Goal: Information Seeking & Learning: Learn about a topic

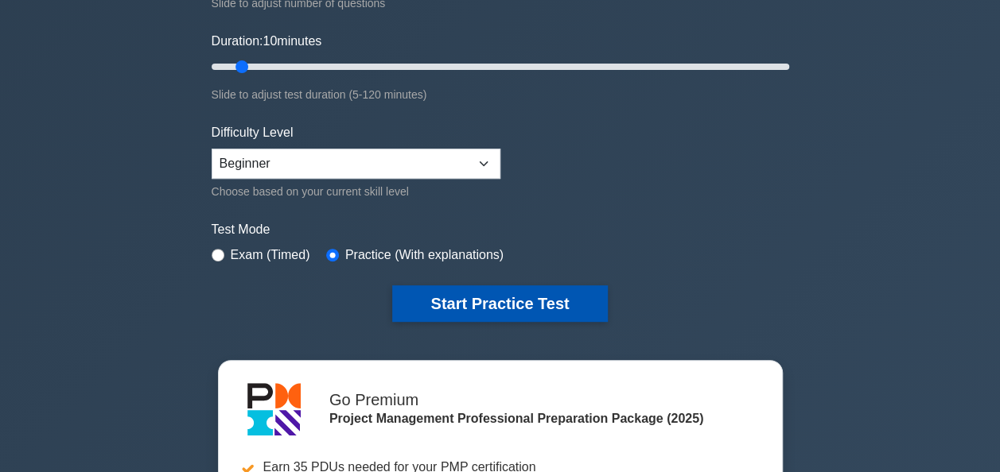
scroll to position [278, 0]
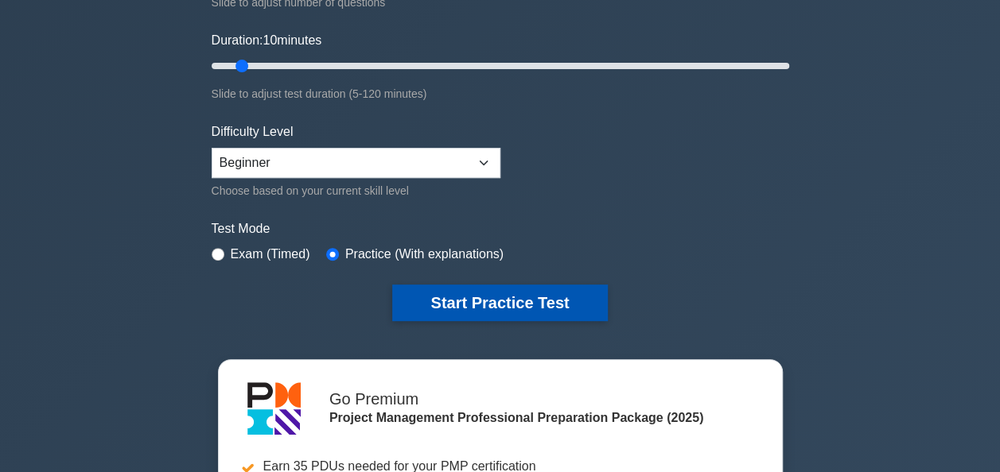
click at [487, 308] on button "Start Practice Test" at bounding box center [499, 303] width 215 height 37
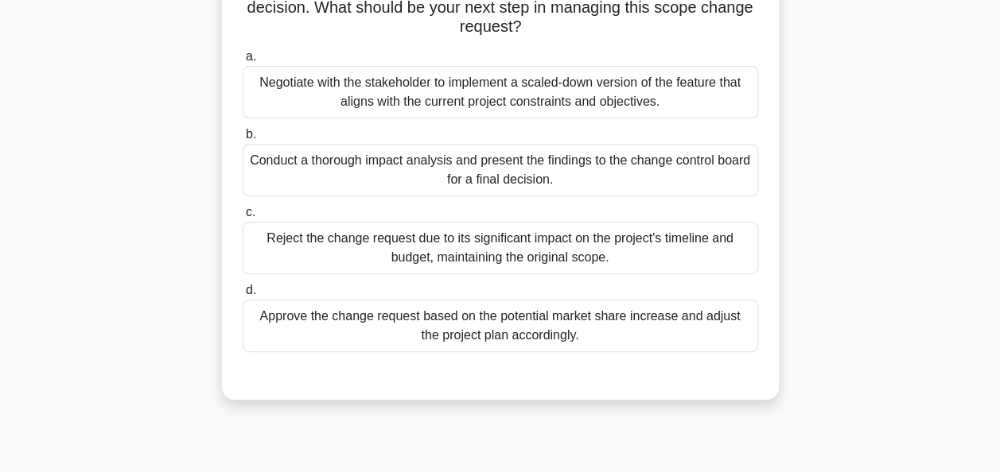
scroll to position [232, 0]
click at [515, 184] on div "Conduct a thorough impact analysis and present the findings to the change contr…" at bounding box center [500, 169] width 515 height 52
click at [243, 139] on input "b. Conduct a thorough impact analysis and present the findings to the change co…" at bounding box center [243, 134] width 0 height 10
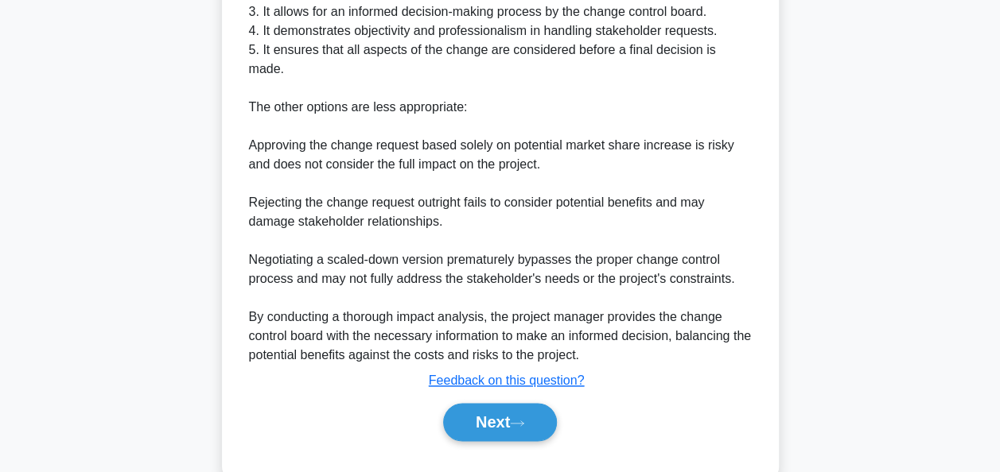
scroll to position [811, 0]
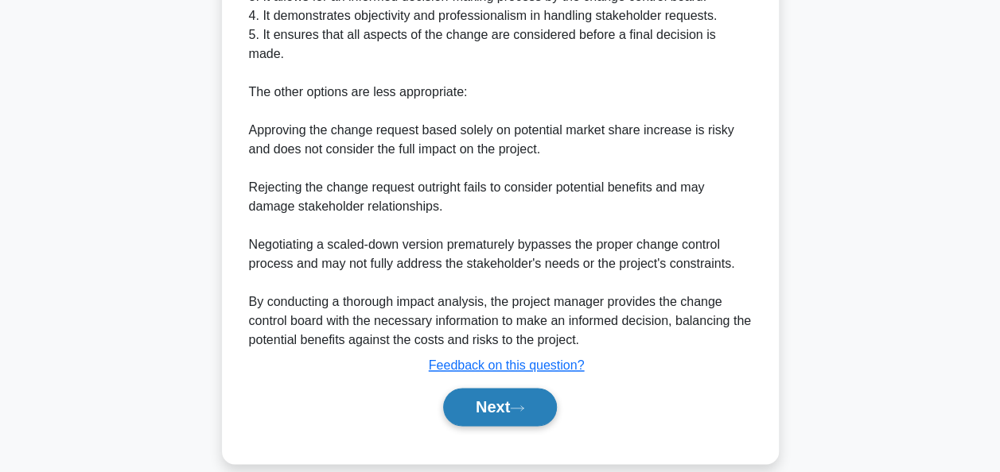
click at [494, 388] on button "Next" at bounding box center [500, 407] width 114 height 38
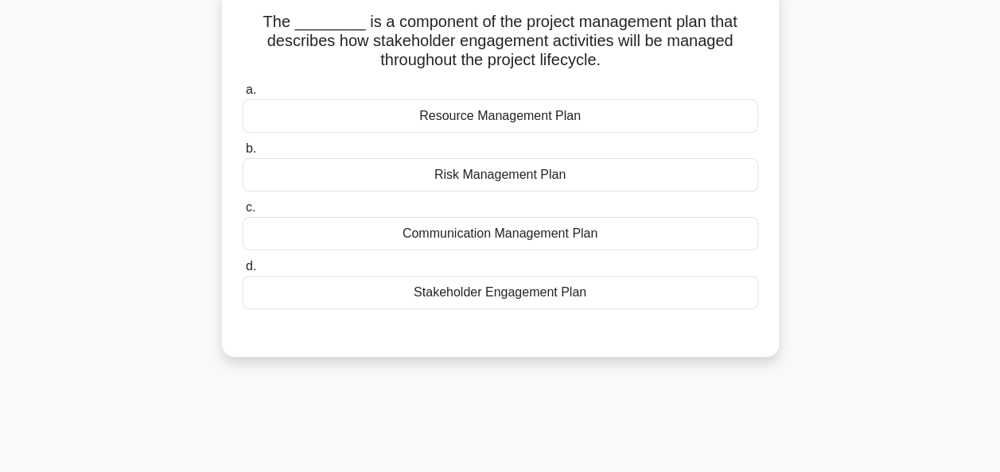
scroll to position [107, 0]
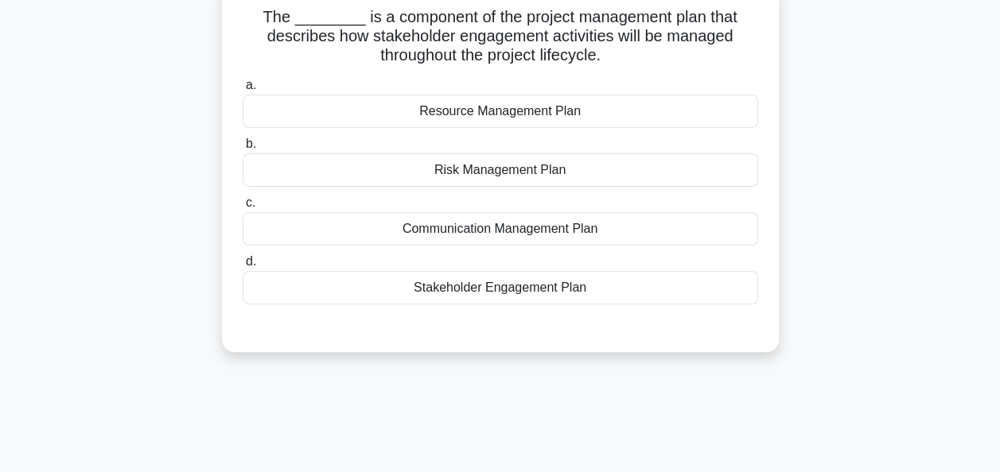
click at [528, 288] on div "Stakeholder Engagement Plan" at bounding box center [500, 287] width 515 height 33
click at [243, 267] on input "d. Stakeholder Engagement Plan" at bounding box center [243, 262] width 0 height 10
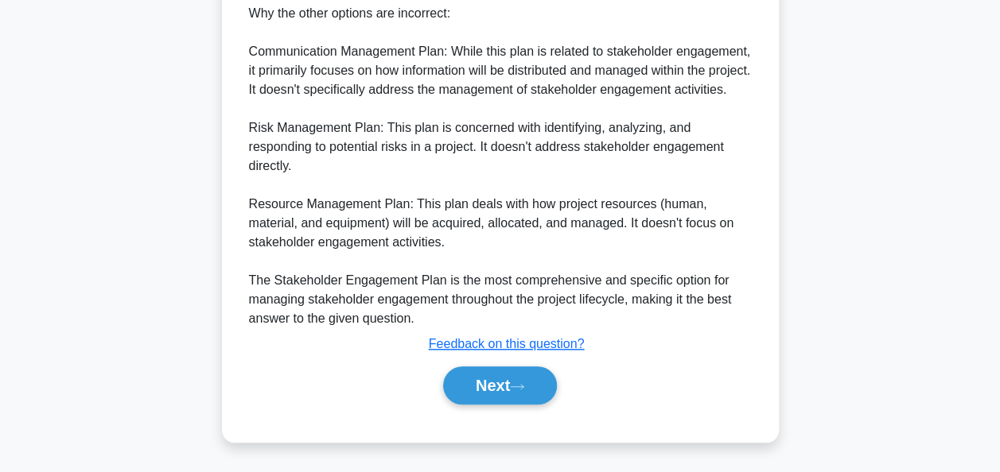
scroll to position [639, 0]
click at [498, 375] on button "Next" at bounding box center [500, 386] width 114 height 38
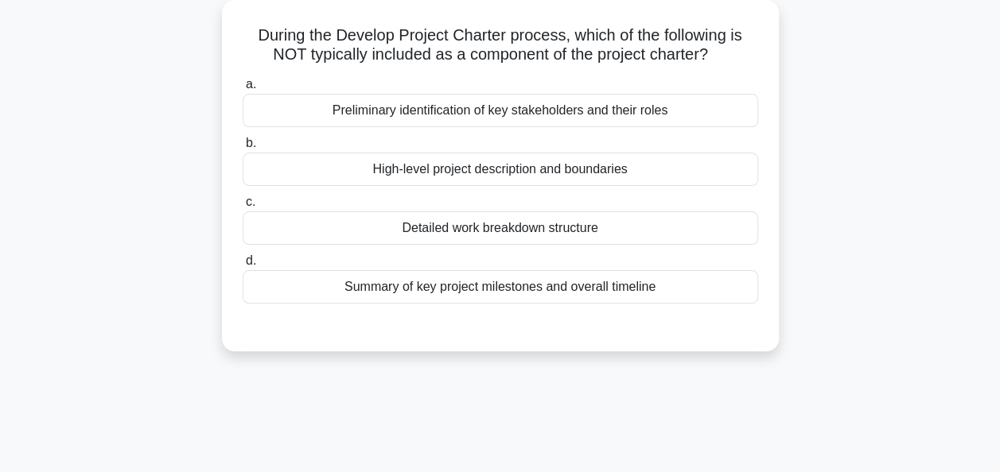
scroll to position [110, 0]
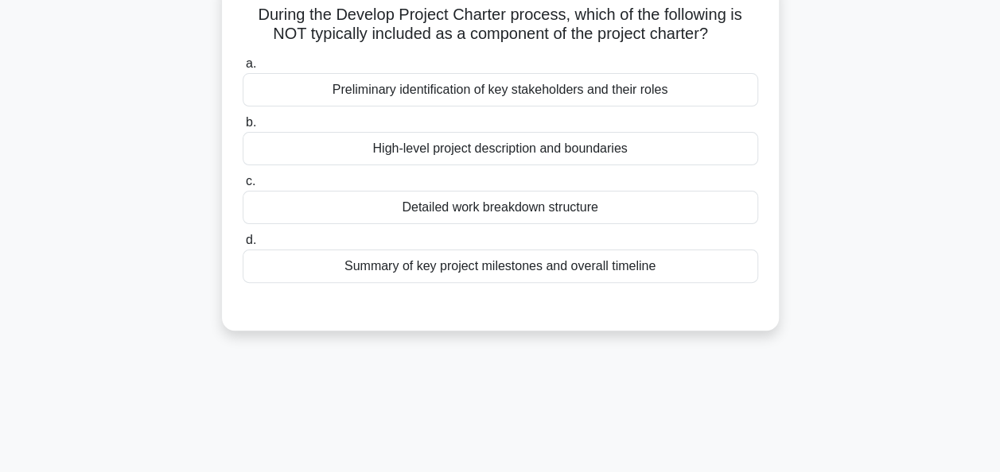
click at [517, 150] on div "High-level project description and boundaries" at bounding box center [500, 148] width 515 height 33
click at [243, 128] on input "b. High-level project description and boundaries" at bounding box center [243, 123] width 0 height 10
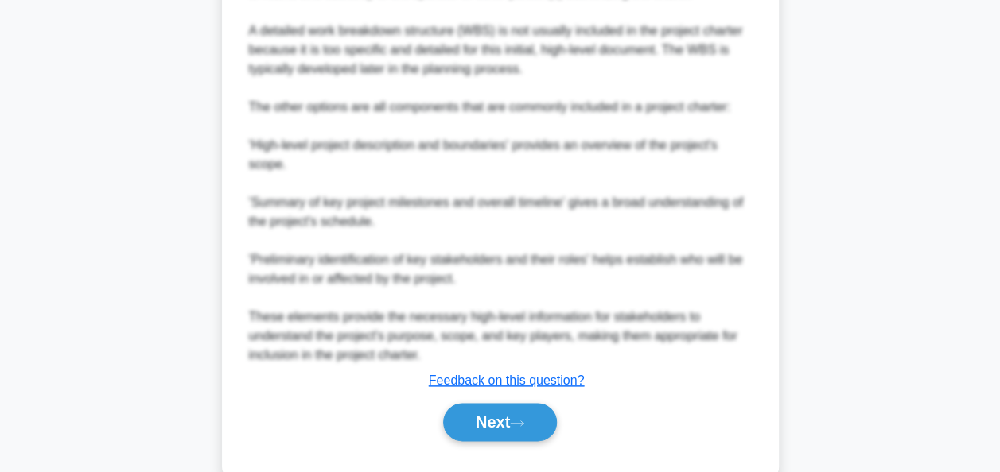
scroll to position [756, 0]
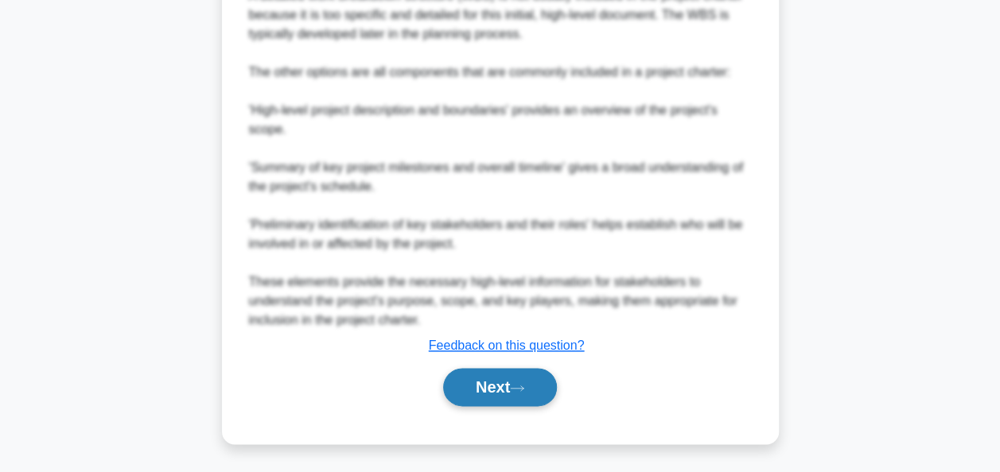
click at [499, 390] on button "Next" at bounding box center [500, 387] width 114 height 38
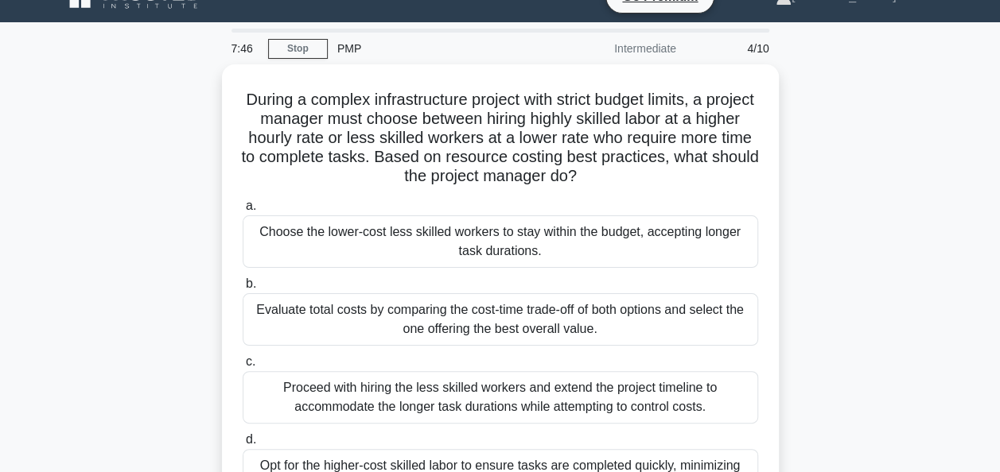
scroll to position [27, 0]
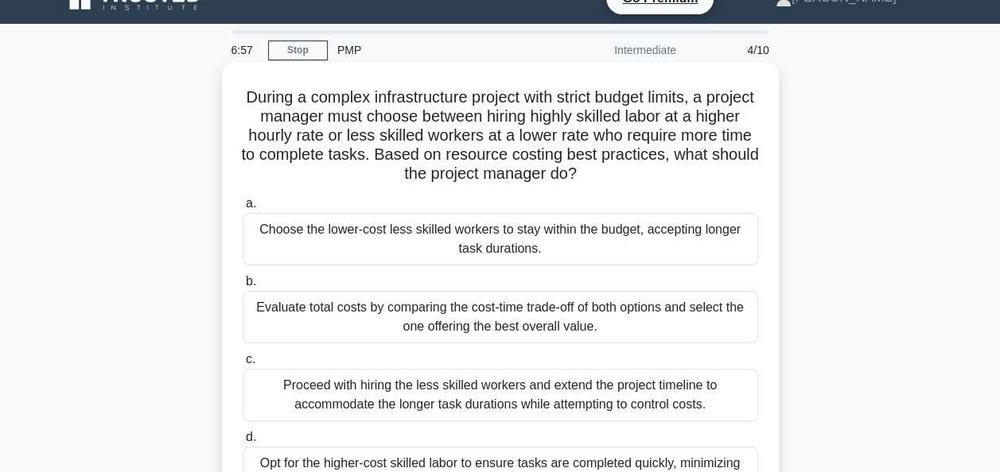
click at [472, 317] on div "Evaluate total costs by comparing the cost-time trade-off of both options and s…" at bounding box center [500, 317] width 515 height 52
click at [243, 287] on input "b. Evaluate total costs by comparing the cost-time trade-off of both options an…" at bounding box center [243, 282] width 0 height 10
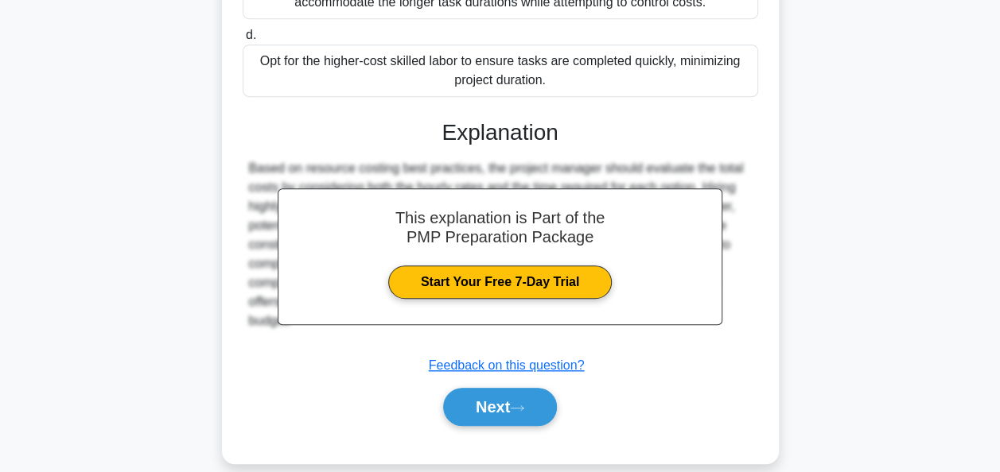
scroll to position [448, 0]
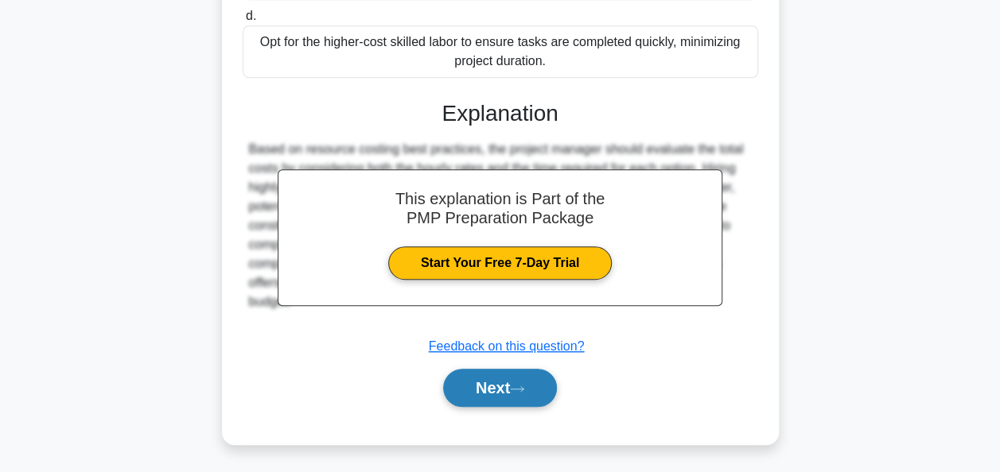
click at [486, 390] on button "Next" at bounding box center [500, 388] width 114 height 38
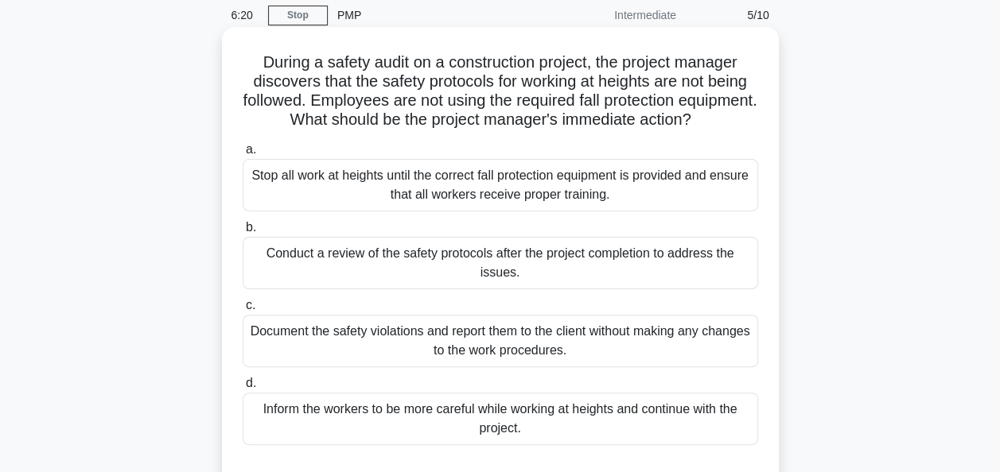
scroll to position [64, 0]
click at [549, 203] on div "Stop all work at heights until the correct fall protection equipment is provide…" at bounding box center [500, 183] width 515 height 52
click at [243, 153] on input "a. Stop all work at heights until the correct fall protection equipment is prov…" at bounding box center [243, 148] width 0 height 10
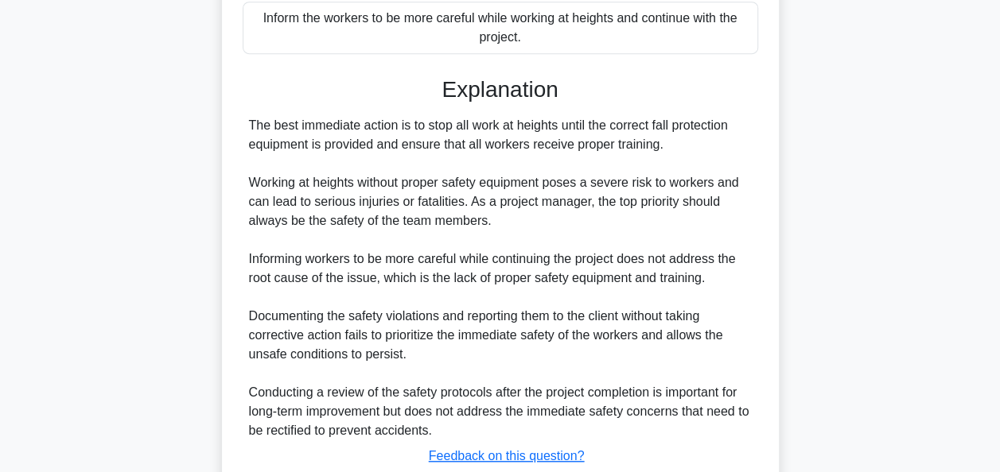
scroll to position [582, 0]
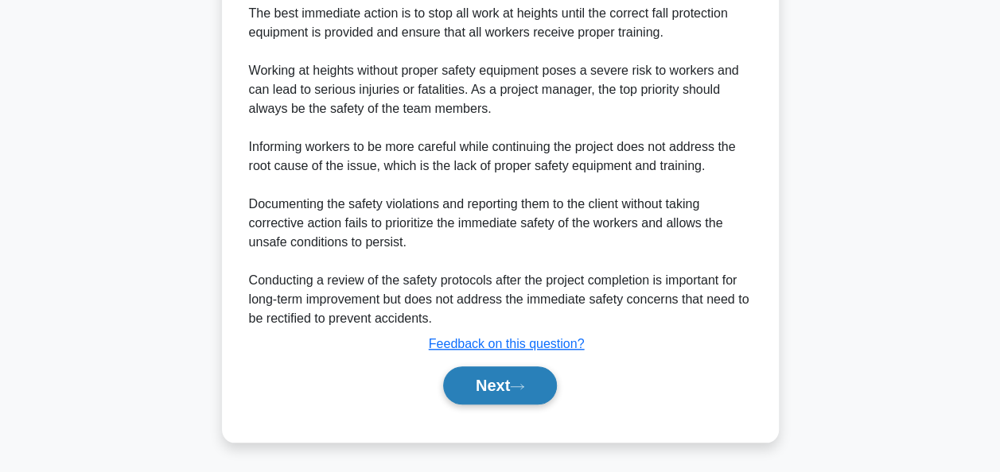
click at [507, 386] on button "Next" at bounding box center [500, 386] width 114 height 38
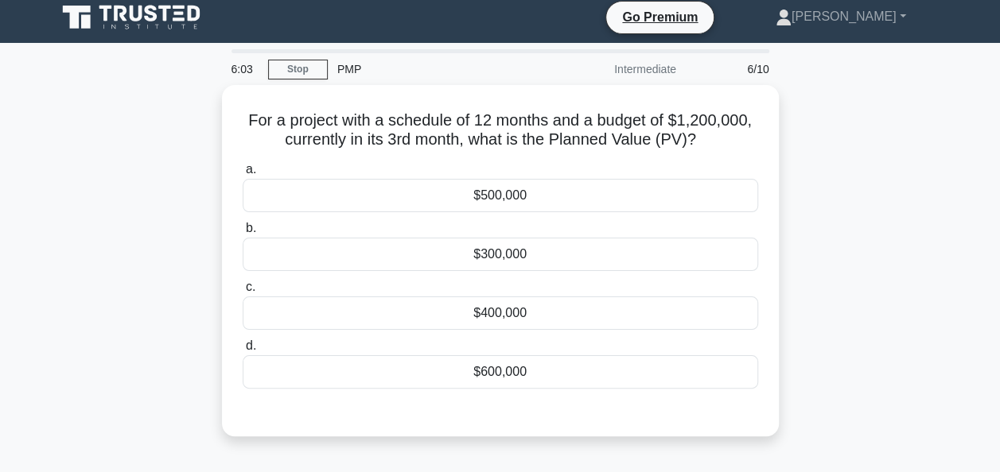
scroll to position [0, 0]
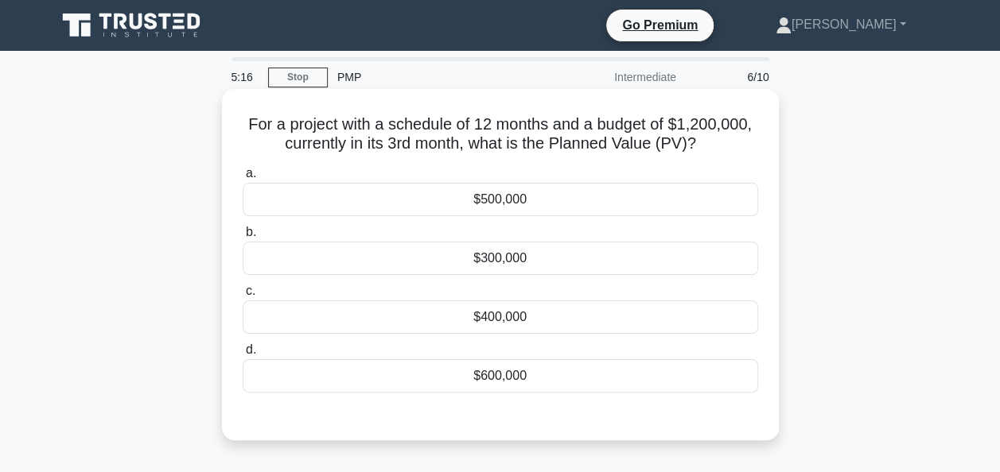
click at [519, 251] on div "$300,000" at bounding box center [500, 258] width 515 height 33
click at [243, 238] on input "b. $300,000" at bounding box center [243, 232] width 0 height 10
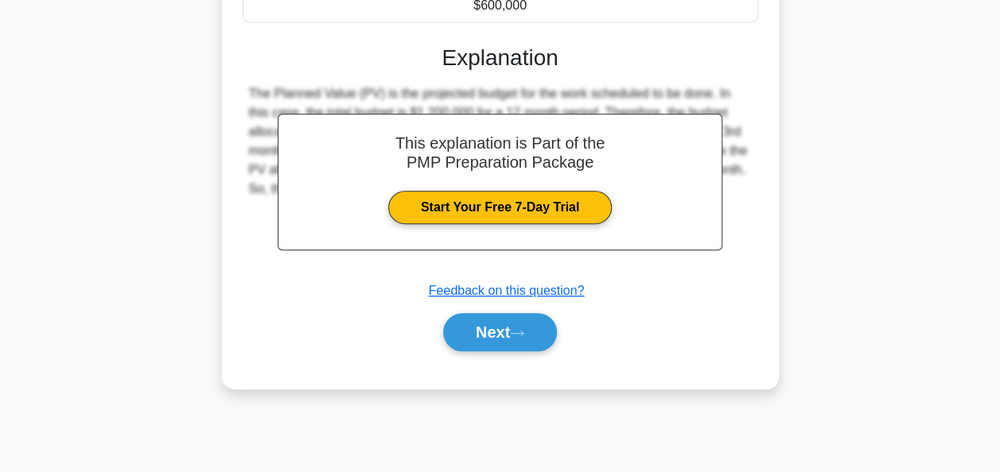
scroll to position [386, 0]
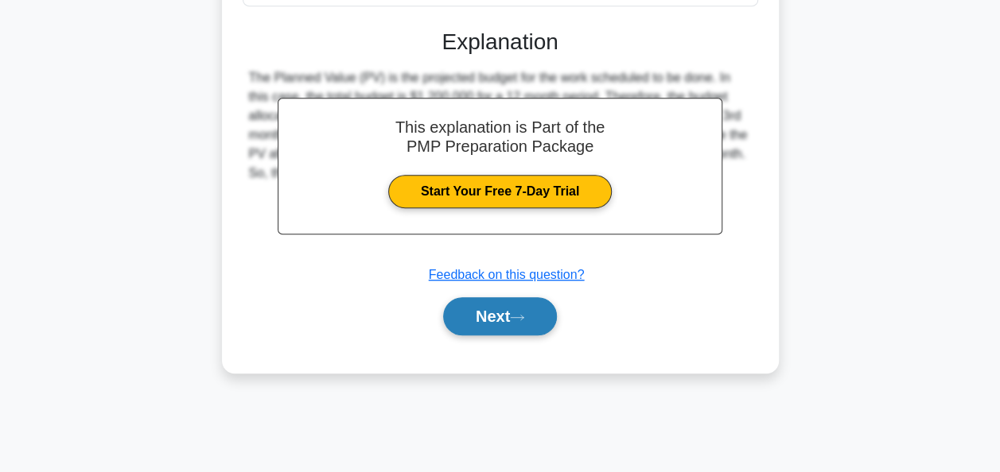
click at [507, 307] on button "Next" at bounding box center [500, 316] width 114 height 38
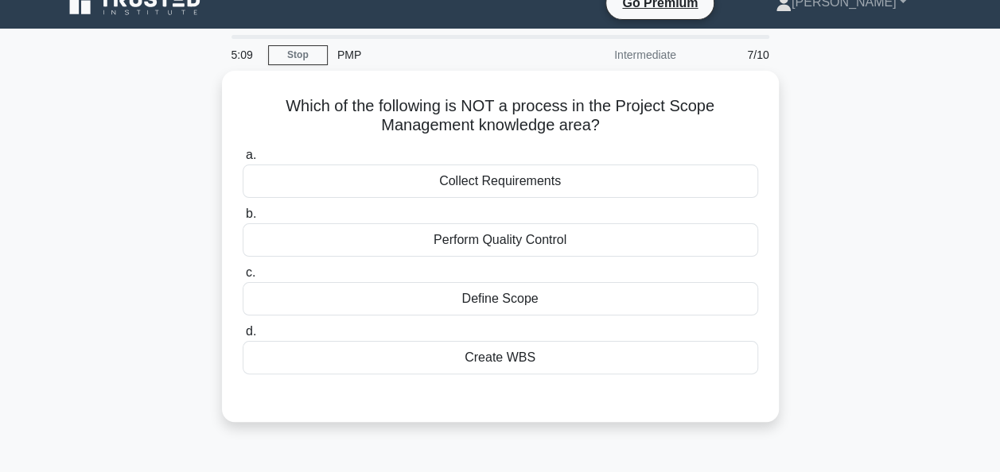
scroll to position [22, 0]
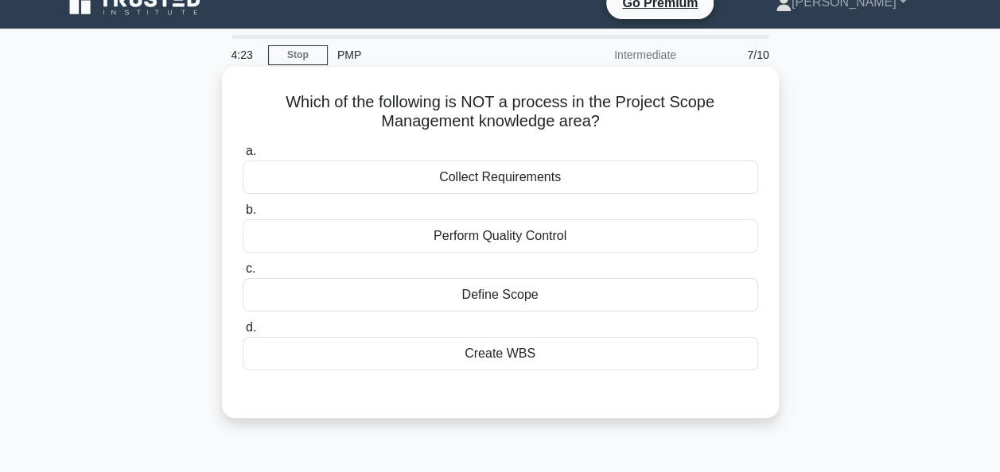
click at [528, 175] on div "Collect Requirements" at bounding box center [500, 177] width 515 height 33
click at [243, 157] on input "a. Collect Requirements" at bounding box center [243, 151] width 0 height 10
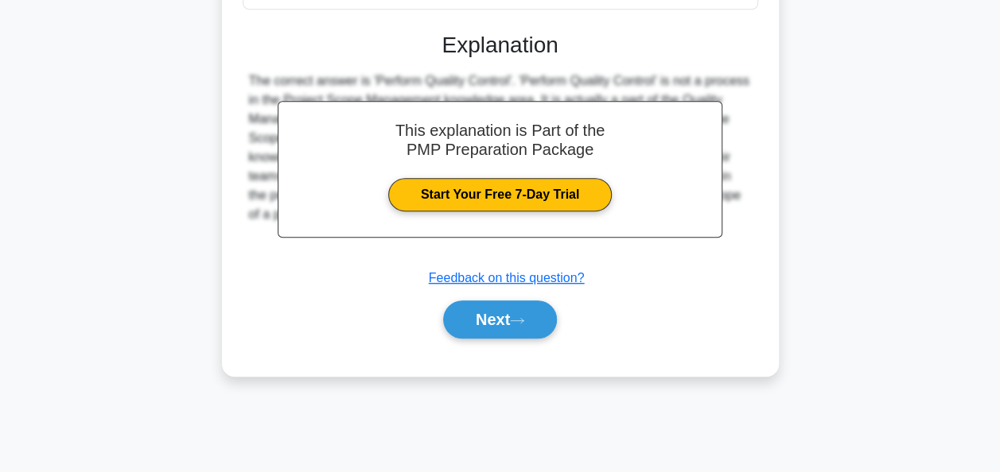
scroll to position [386, 0]
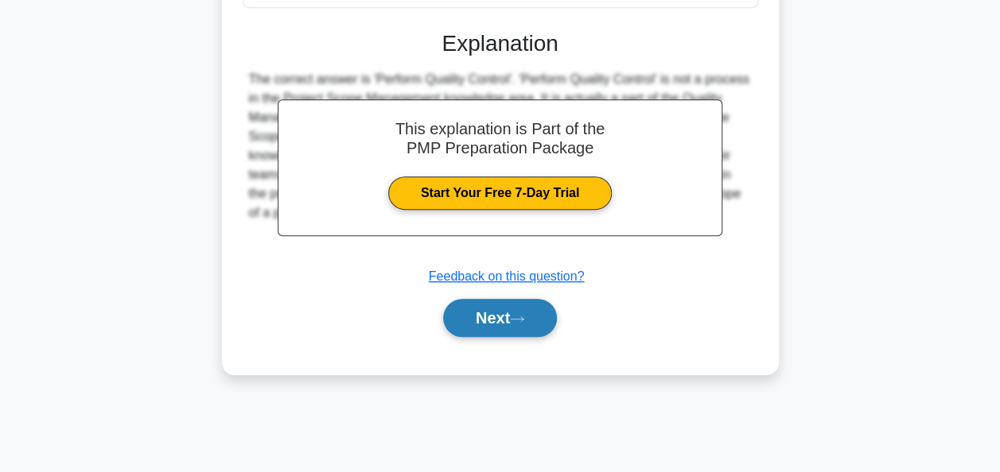
click at [506, 307] on button "Next" at bounding box center [500, 318] width 114 height 38
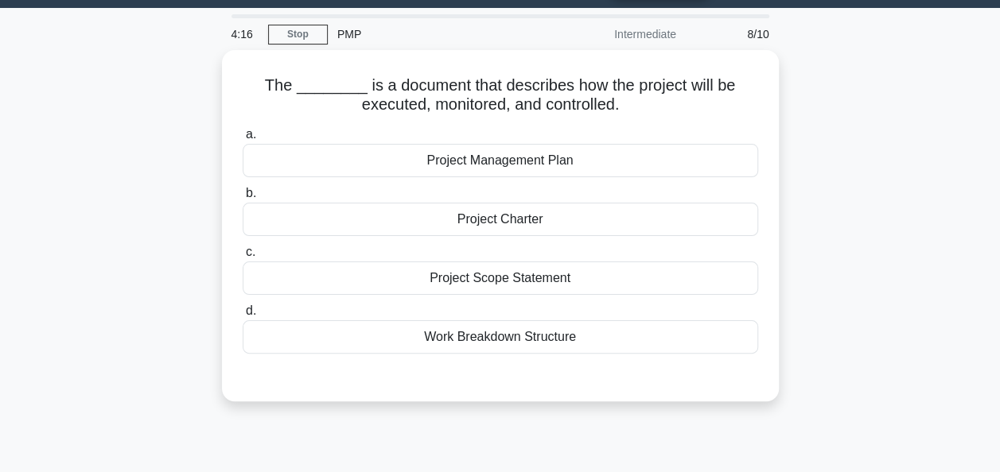
scroll to position [43, 0]
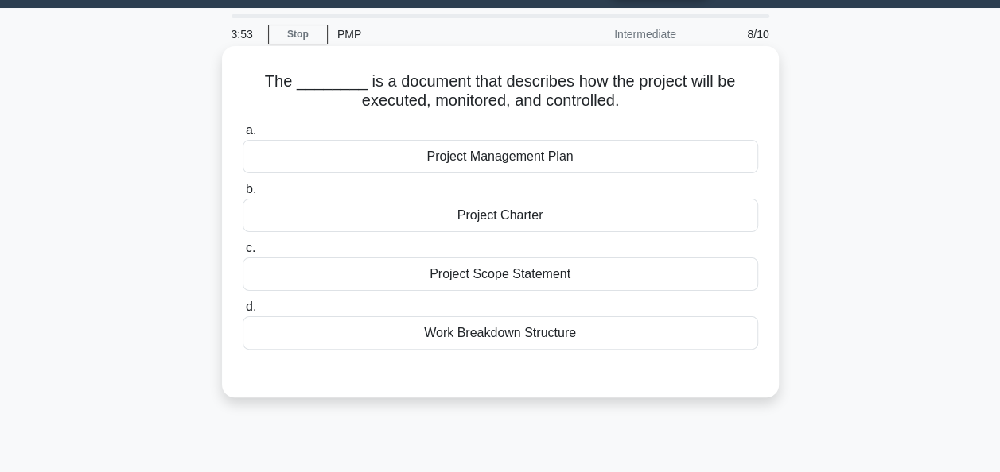
click at [538, 153] on div "Project Management Plan" at bounding box center [500, 156] width 515 height 33
click at [243, 136] on input "a. Project Management Plan" at bounding box center [243, 131] width 0 height 10
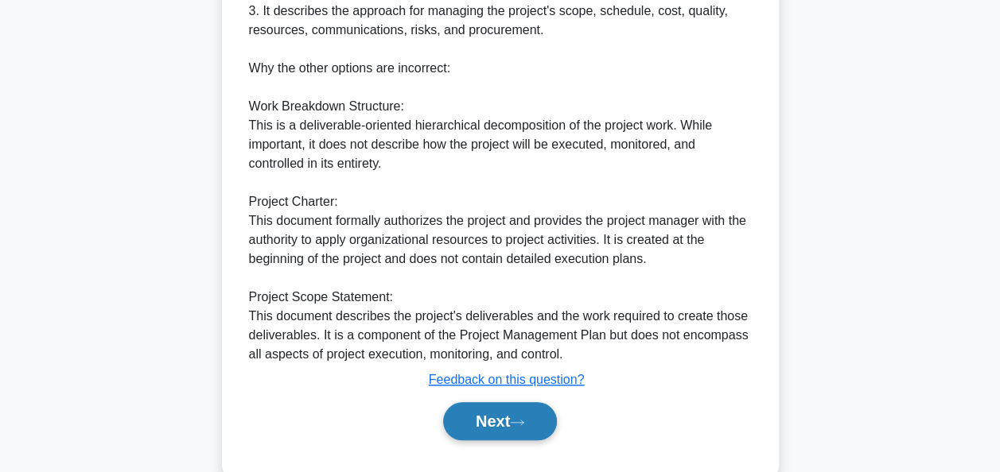
scroll to position [646, 0]
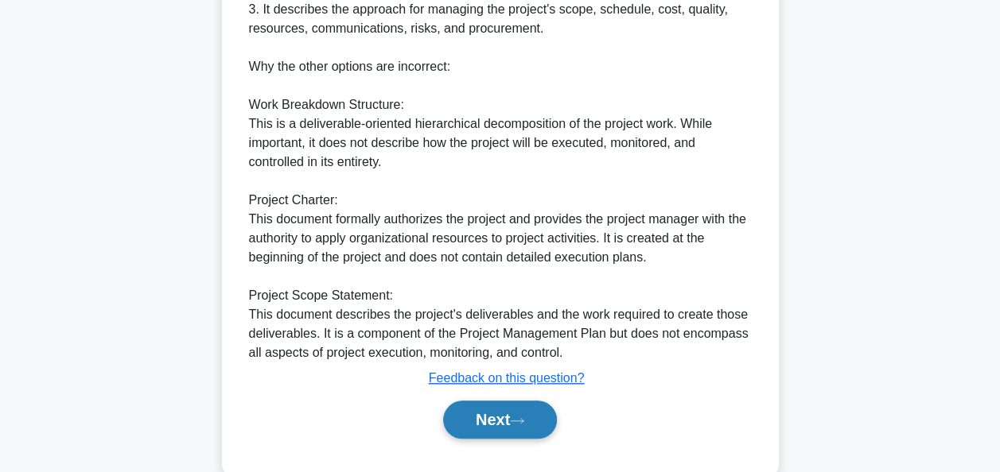
click at [492, 413] on button "Next" at bounding box center [500, 420] width 114 height 38
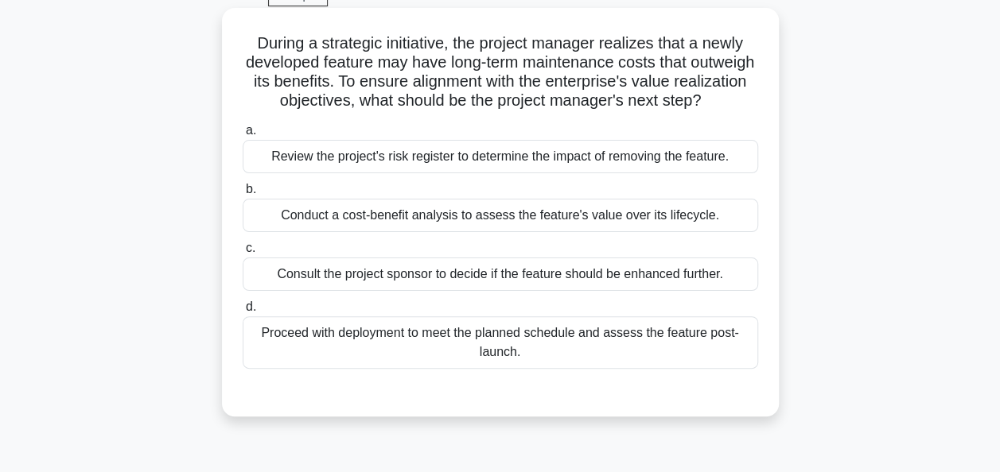
scroll to position [91, 0]
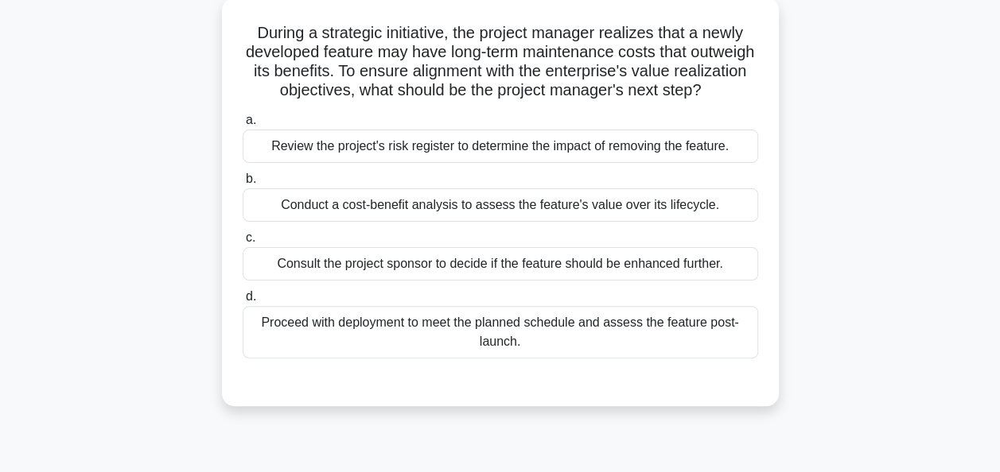
click at [505, 219] on div "Conduct a cost-benefit analysis to assess the feature's value over its lifecycl…" at bounding box center [500, 204] width 515 height 33
click at [243, 184] on input "b. Conduct a cost-benefit analysis to assess the feature's value over its lifec…" at bounding box center [243, 179] width 0 height 10
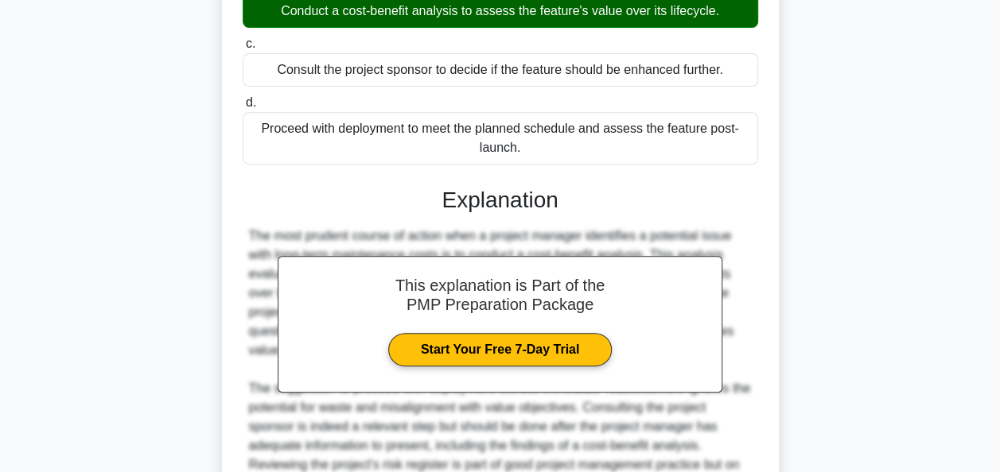
scroll to position [487, 0]
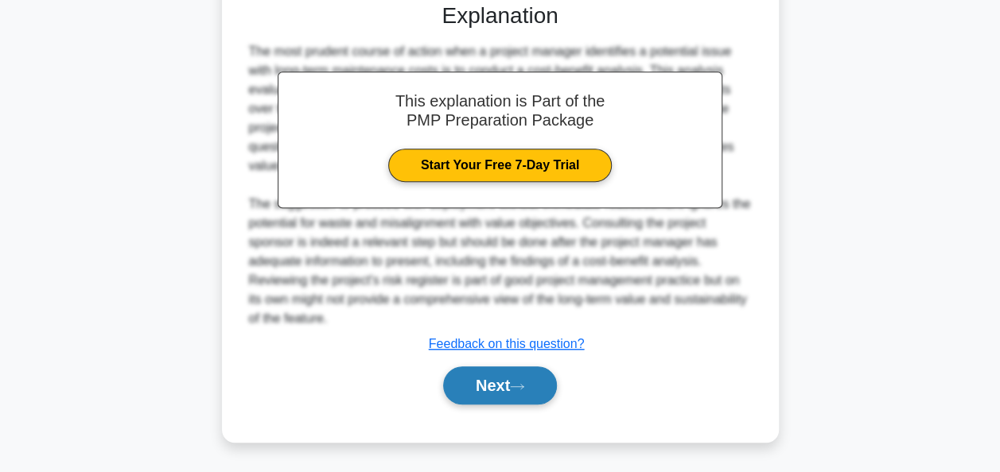
click at [490, 388] on button "Next" at bounding box center [500, 386] width 114 height 38
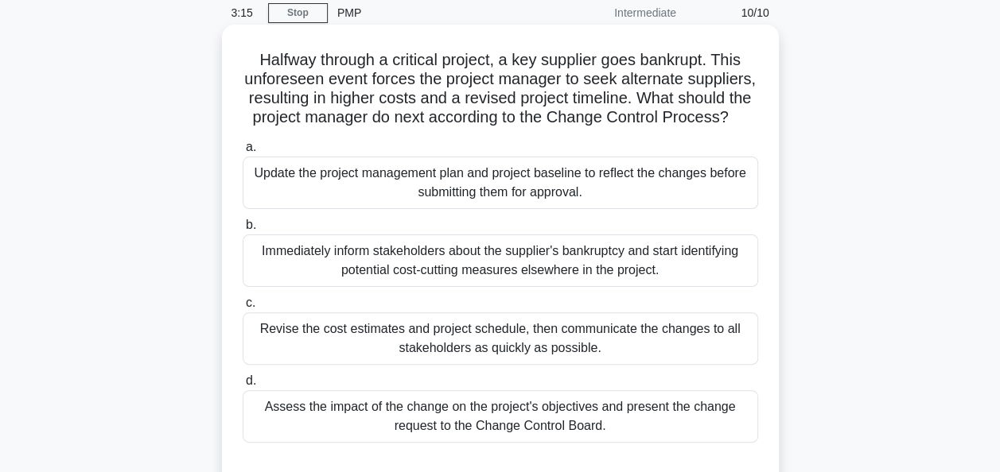
scroll to position [93, 0]
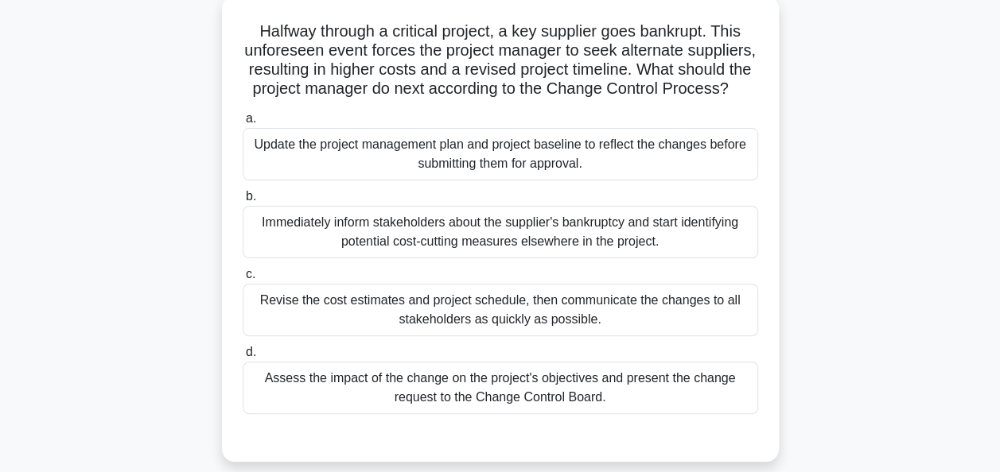
click at [474, 402] on div "Assess the impact of the change on the project's objectives and present the cha…" at bounding box center [500, 388] width 515 height 52
click at [243, 358] on input "d. Assess the impact of the change on the project's objectives and present the …" at bounding box center [243, 352] width 0 height 10
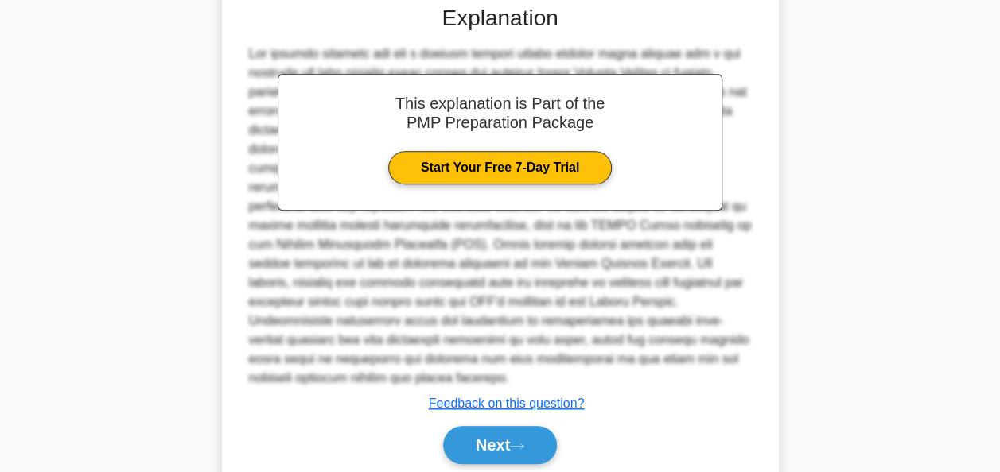
scroll to position [601, 0]
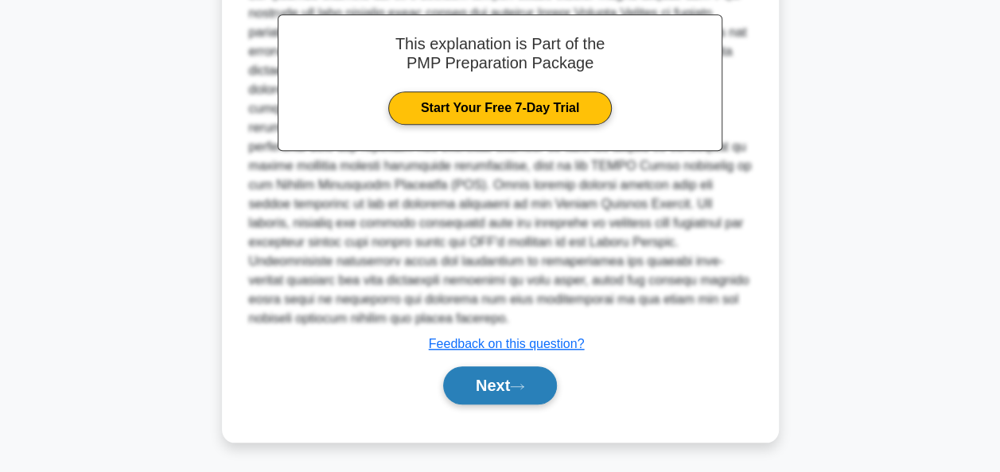
click at [492, 379] on button "Next" at bounding box center [500, 386] width 114 height 38
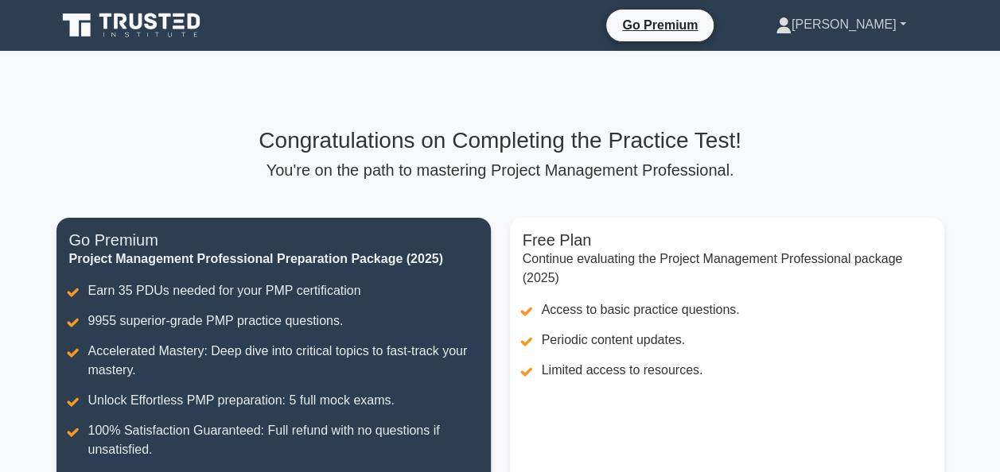
click at [879, 23] on link "[PERSON_NAME]" at bounding box center [840, 25] width 207 height 32
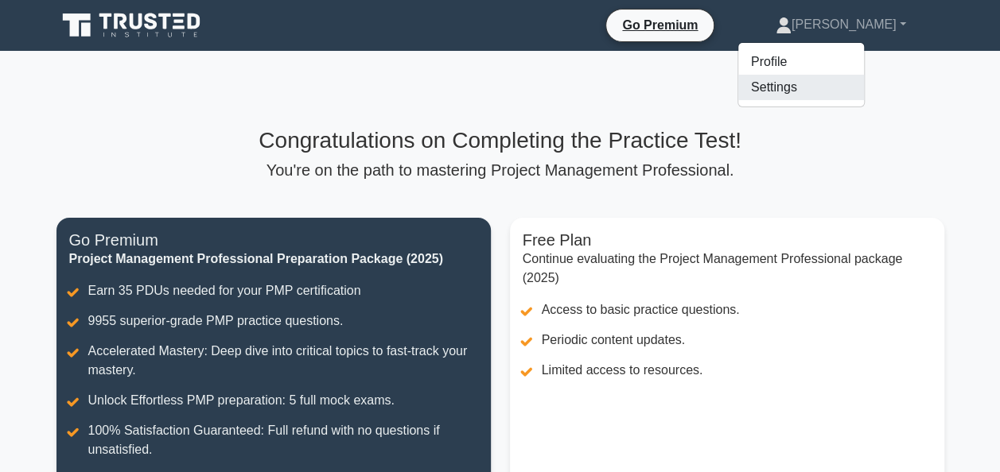
click at [838, 89] on link "Settings" at bounding box center [801, 87] width 126 height 25
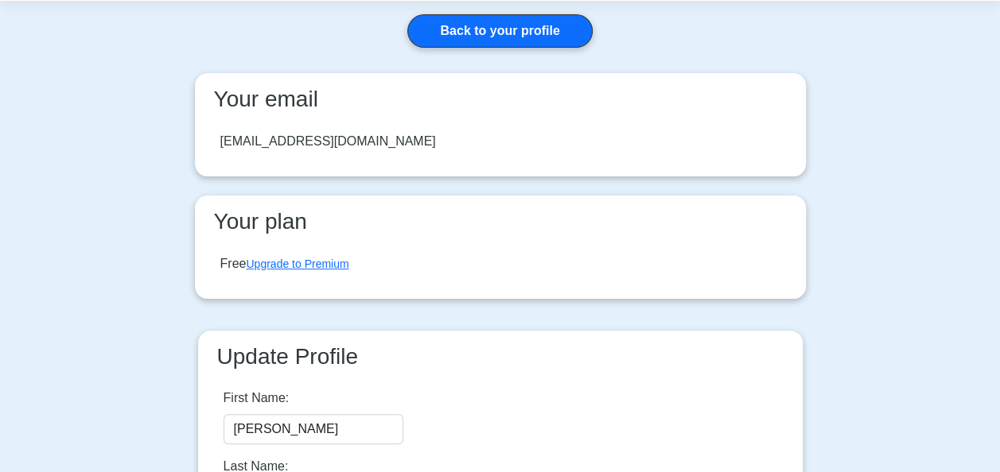
scroll to position [62, 0]
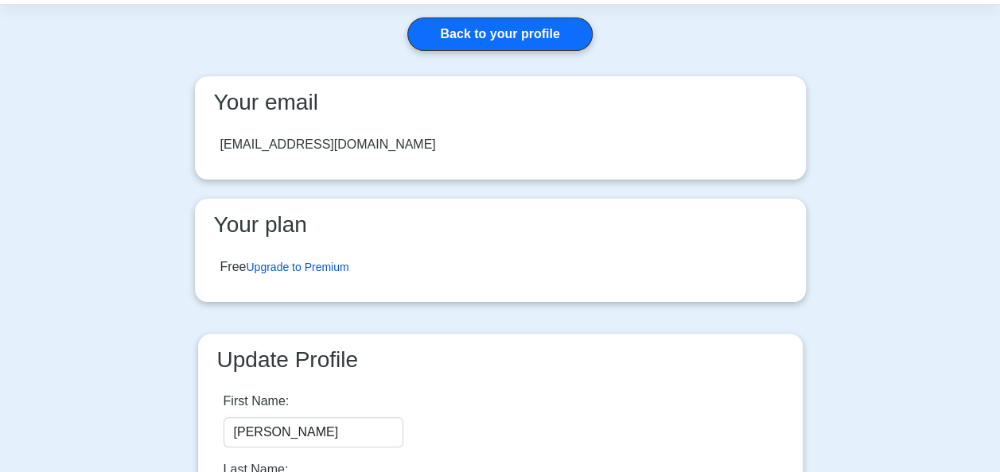
click at [337, 266] on link "Upgrade to Premium" at bounding box center [297, 267] width 103 height 13
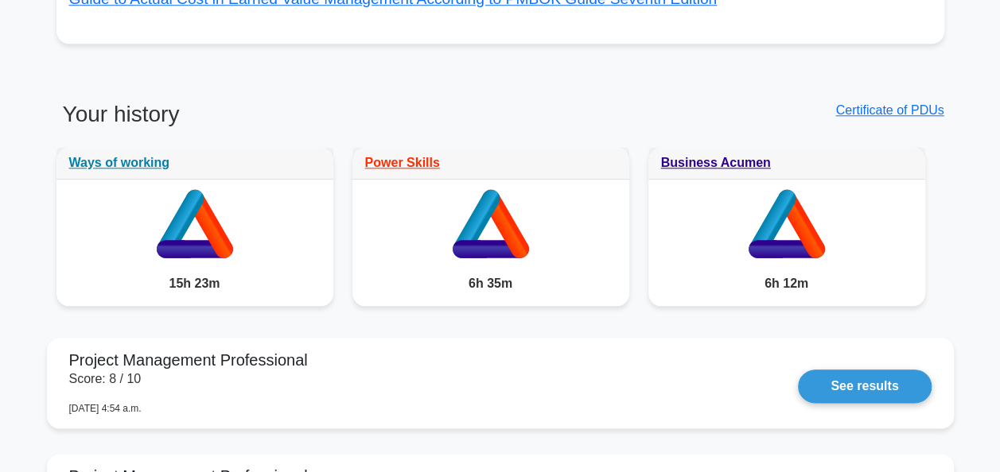
scroll to position [746, 0]
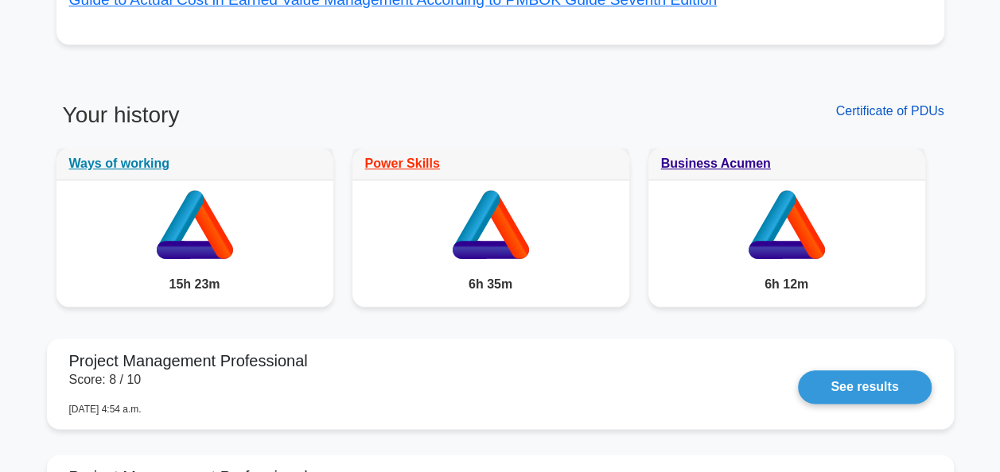
click at [864, 110] on link "Certificate of PDUs" at bounding box center [889, 111] width 108 height 14
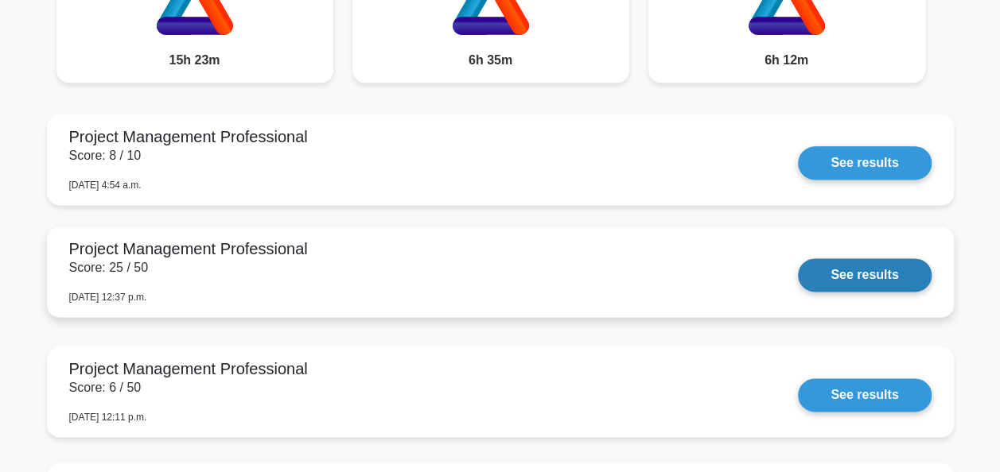
scroll to position [969, 0]
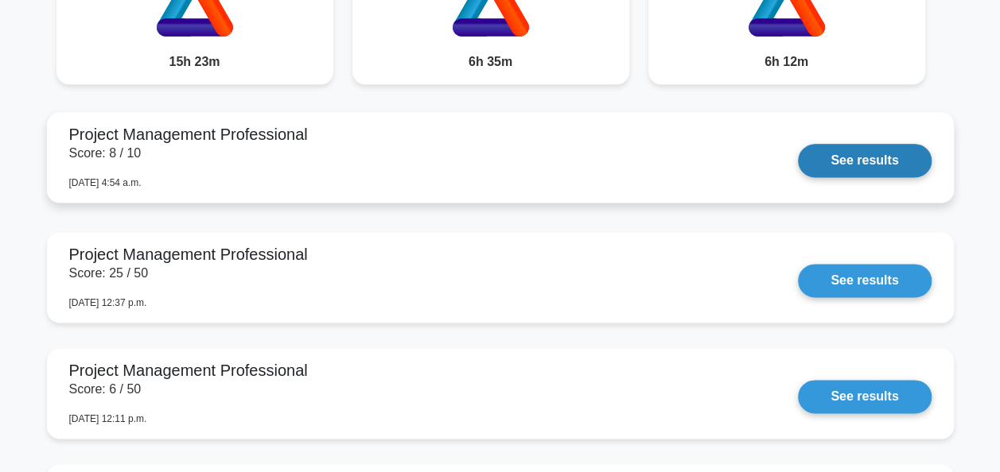
click at [854, 166] on link "See results" at bounding box center [864, 160] width 133 height 33
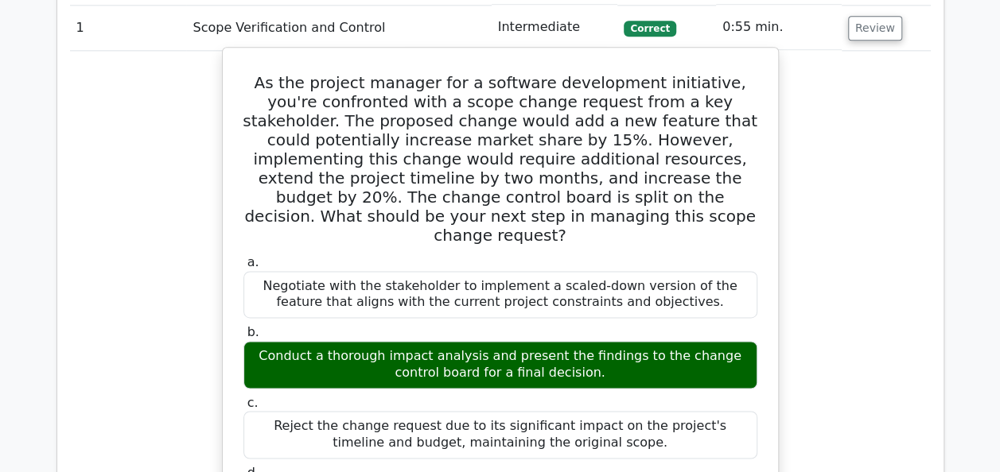
scroll to position [1019, 0]
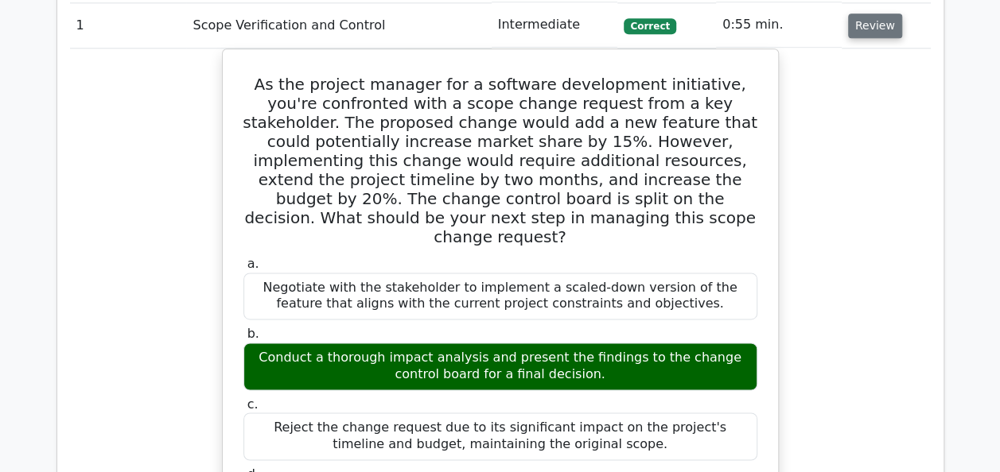
click at [868, 29] on button "Review" at bounding box center [875, 26] width 54 height 25
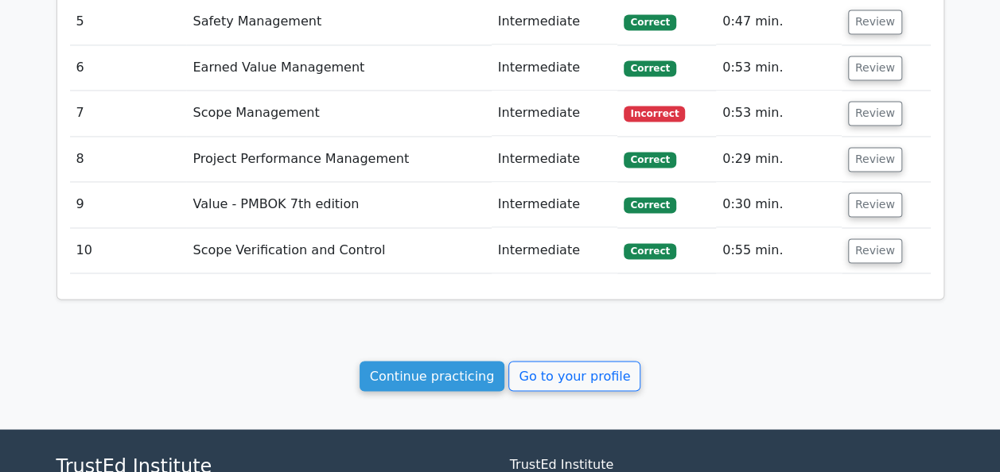
scroll to position [1205, 0]
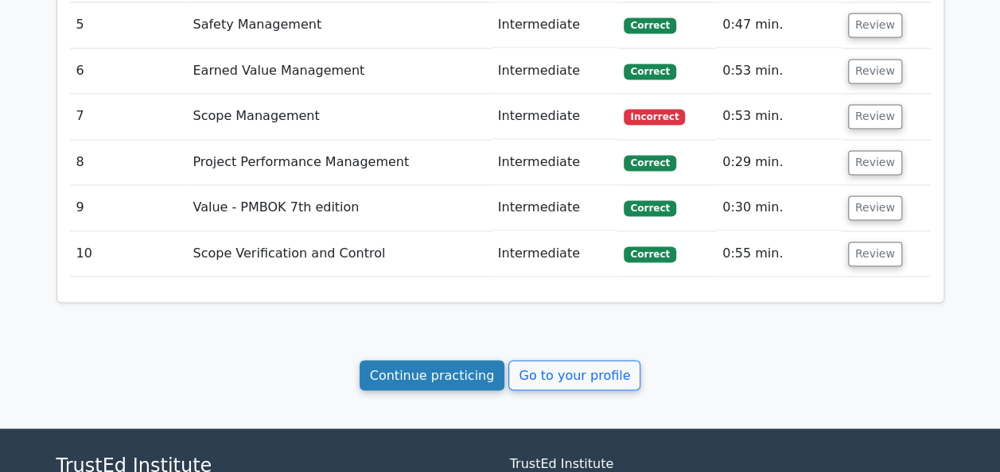
click at [456, 360] on link "Continue practicing" at bounding box center [432, 375] width 146 height 30
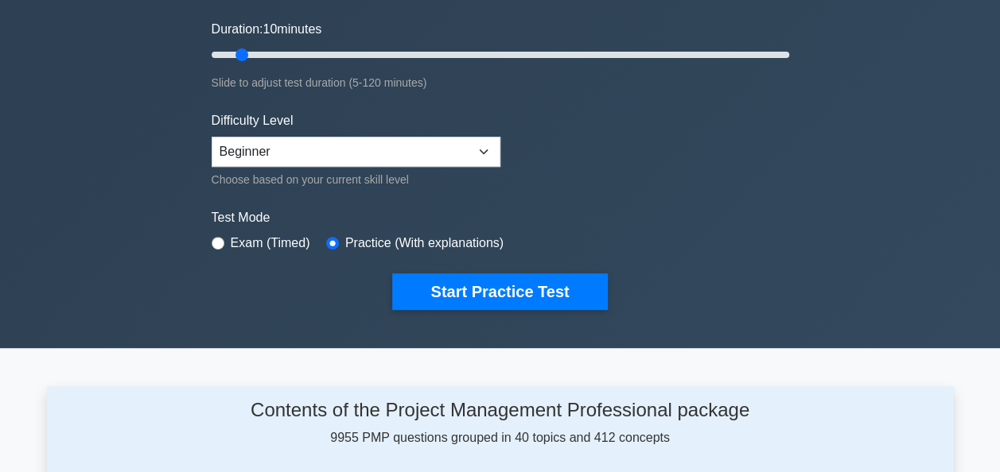
scroll to position [299, 0]
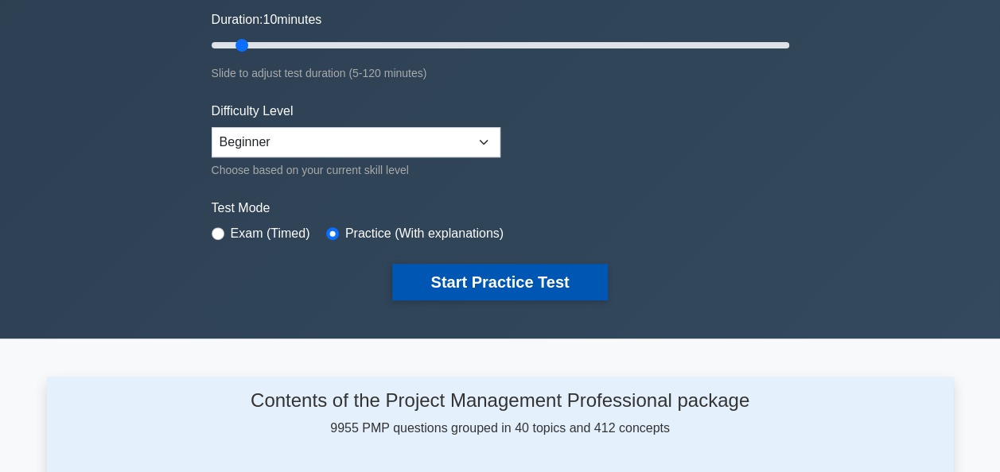
click at [503, 272] on button "Start Practice Test" at bounding box center [499, 282] width 215 height 37
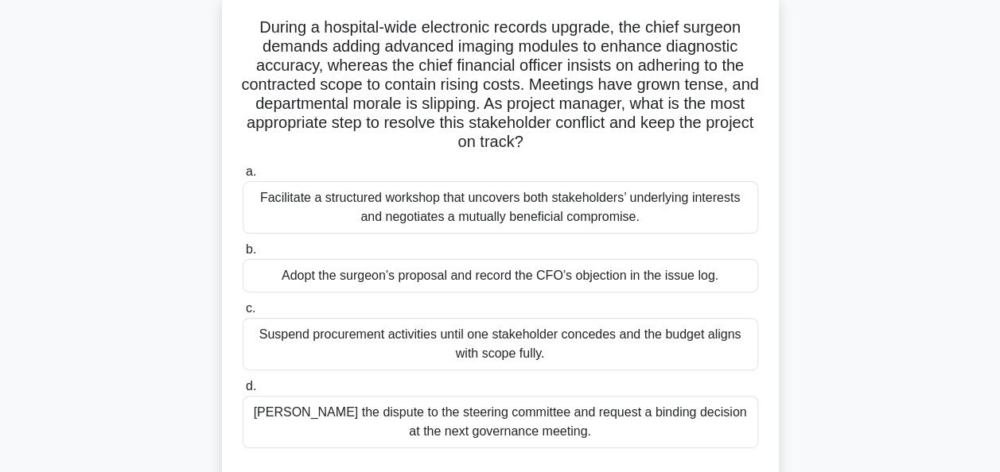
scroll to position [102, 0]
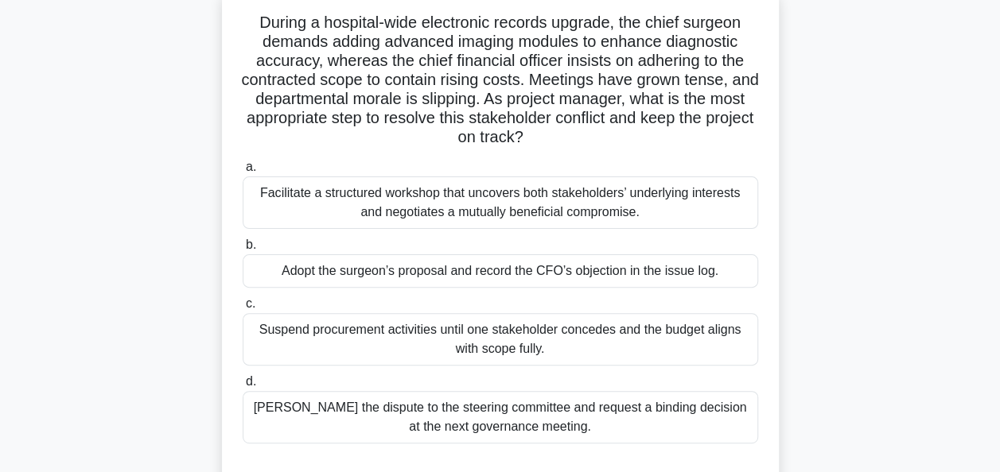
click at [495, 195] on div "Facilitate a structured workshop that uncovers both stakeholders’ underlying in…" at bounding box center [500, 203] width 515 height 52
click at [243, 173] on input "a. Facilitate a structured workshop that uncovers both stakeholders’ underlying…" at bounding box center [243, 167] width 0 height 10
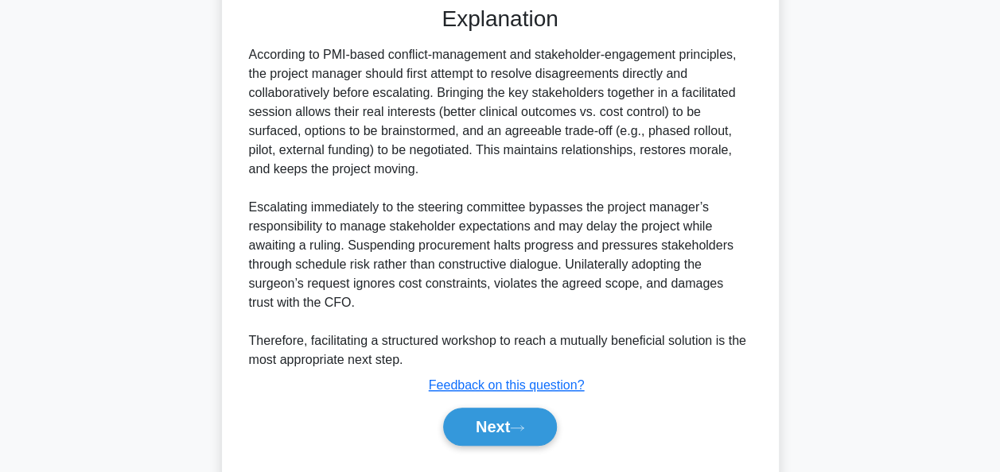
scroll to position [601, 0]
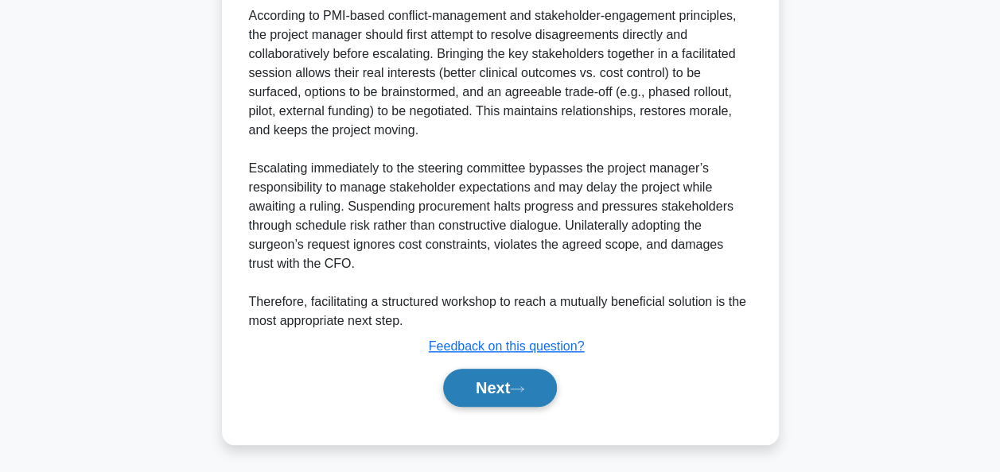
click at [484, 386] on button "Next" at bounding box center [500, 388] width 114 height 38
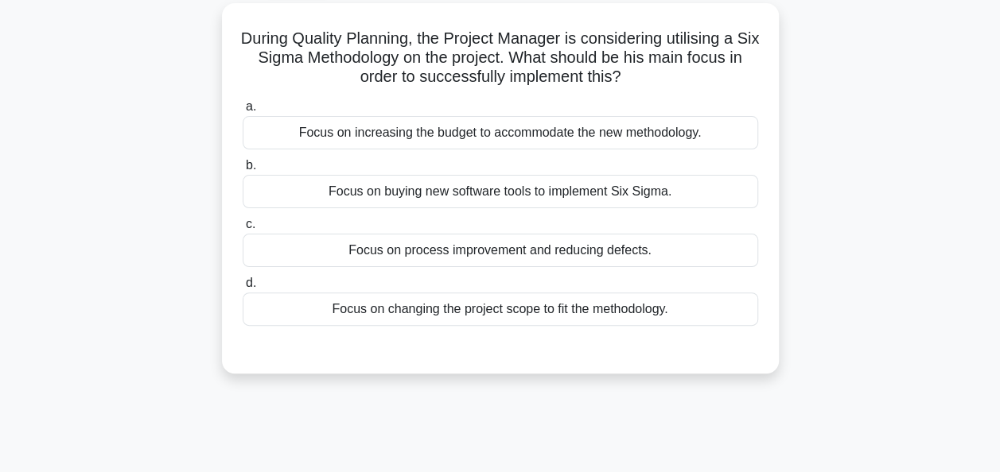
scroll to position [95, 0]
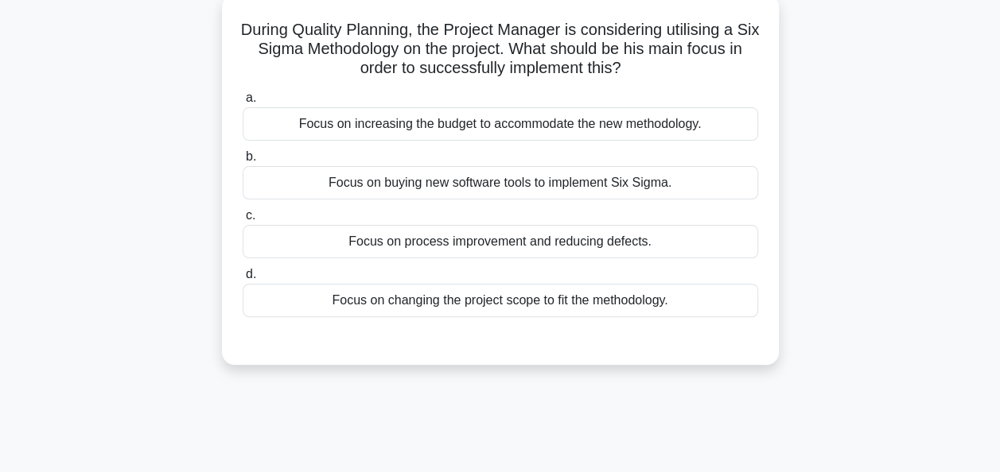
click at [461, 242] on div "Focus on process improvement and reducing defects." at bounding box center [500, 241] width 515 height 33
click at [243, 221] on input "c. Focus on process improvement and reducing defects." at bounding box center [243, 216] width 0 height 10
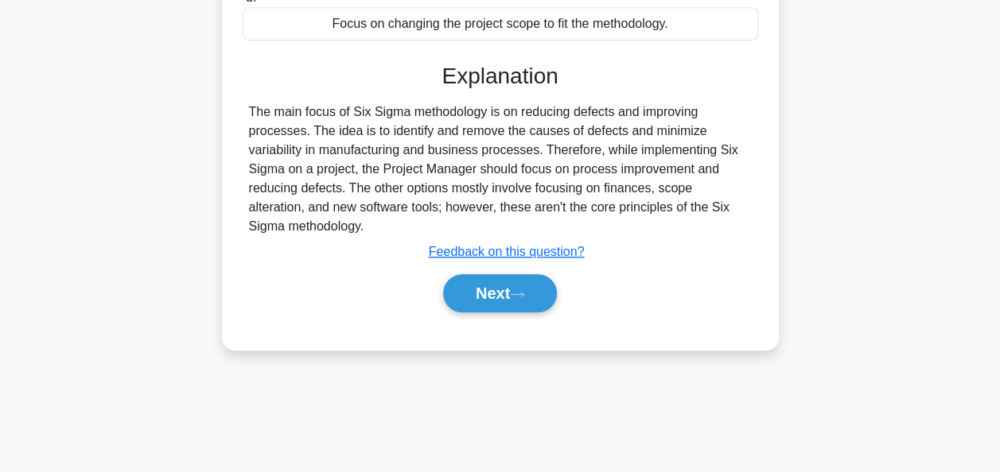
scroll to position [386, 0]
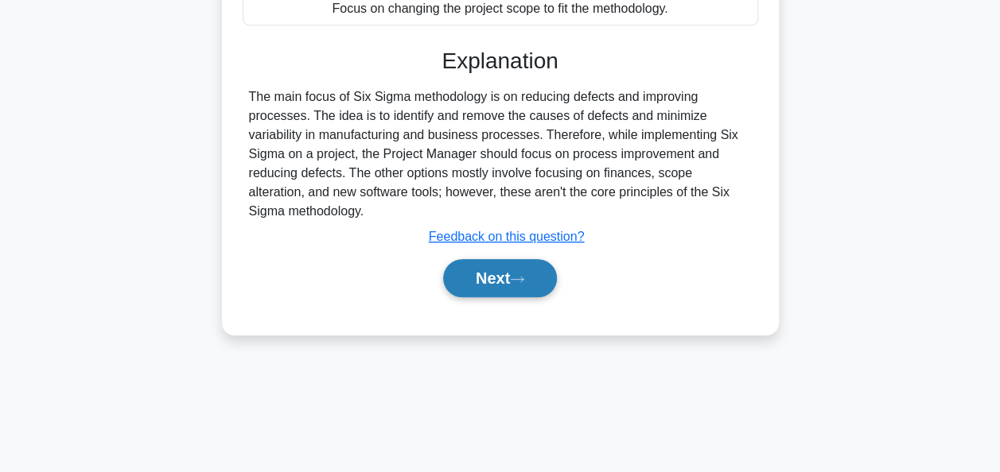
click at [503, 282] on button "Next" at bounding box center [500, 278] width 114 height 38
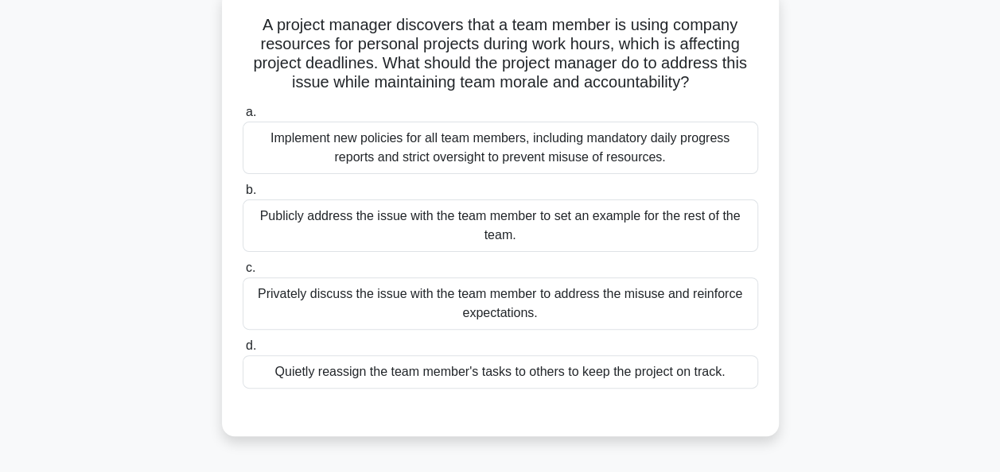
scroll to position [100, 0]
click at [488, 294] on div "Privately discuss the issue with the team member to address the misuse and rein…" at bounding box center [500, 303] width 515 height 52
click at [243, 273] on input "c. Privately discuss the issue with the team member to address the misuse and r…" at bounding box center [243, 267] width 0 height 10
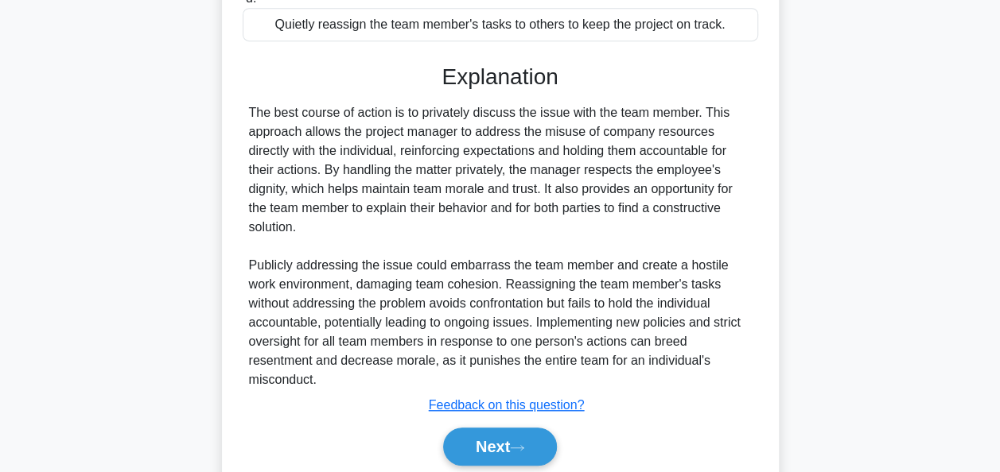
scroll to position [506, 0]
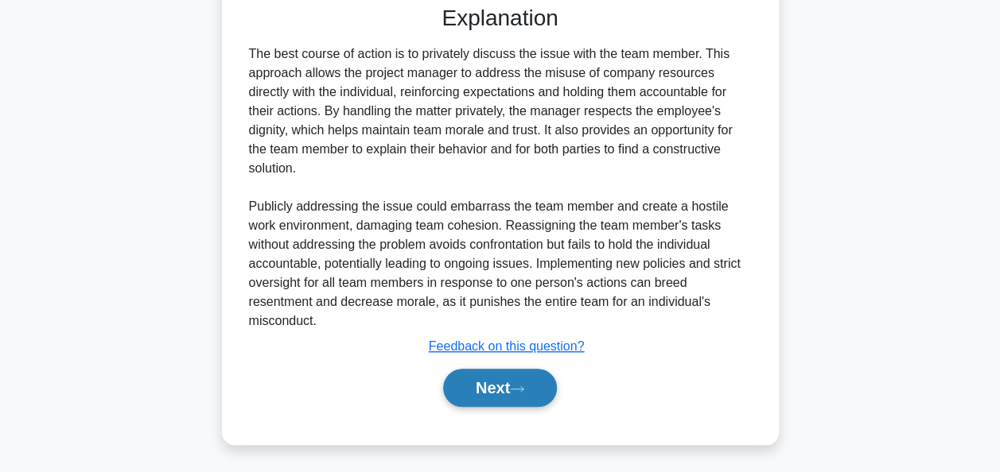
click at [489, 399] on button "Next" at bounding box center [500, 388] width 114 height 38
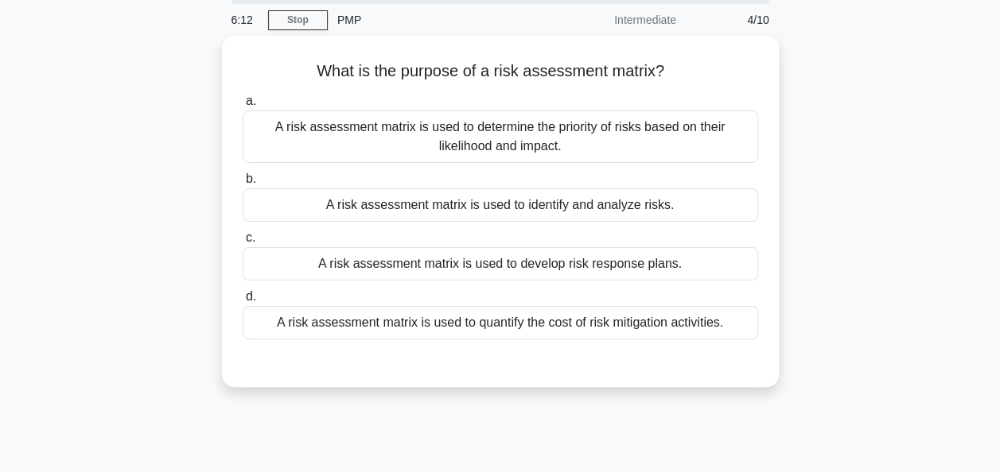
scroll to position [58, 0]
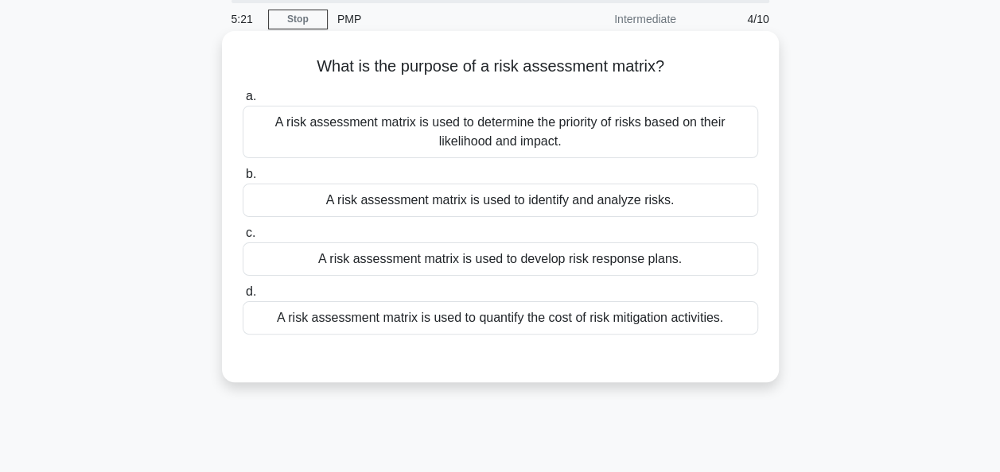
click at [528, 151] on div "A risk assessment matrix is used to determine the priority of risks based on th…" at bounding box center [500, 132] width 515 height 52
click at [243, 102] on input "a. A risk assessment matrix is used to determine the priority of risks based on…" at bounding box center [243, 96] width 0 height 10
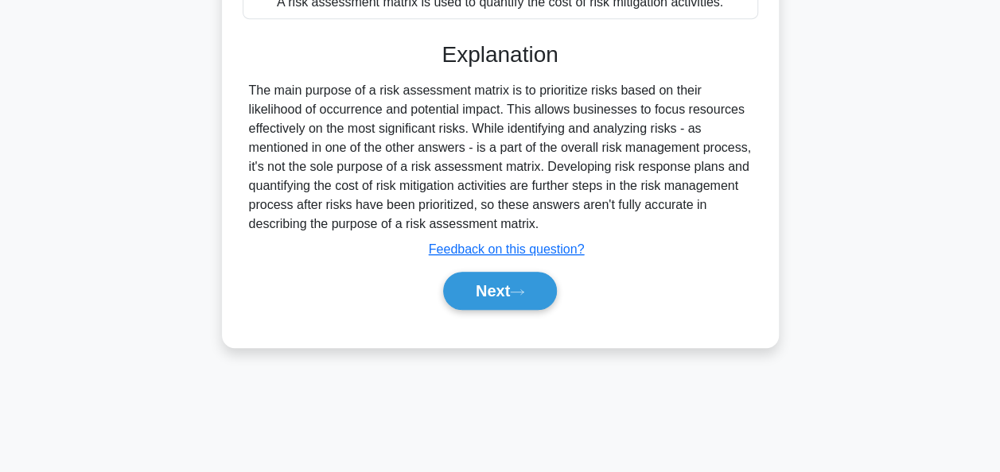
scroll to position [386, 0]
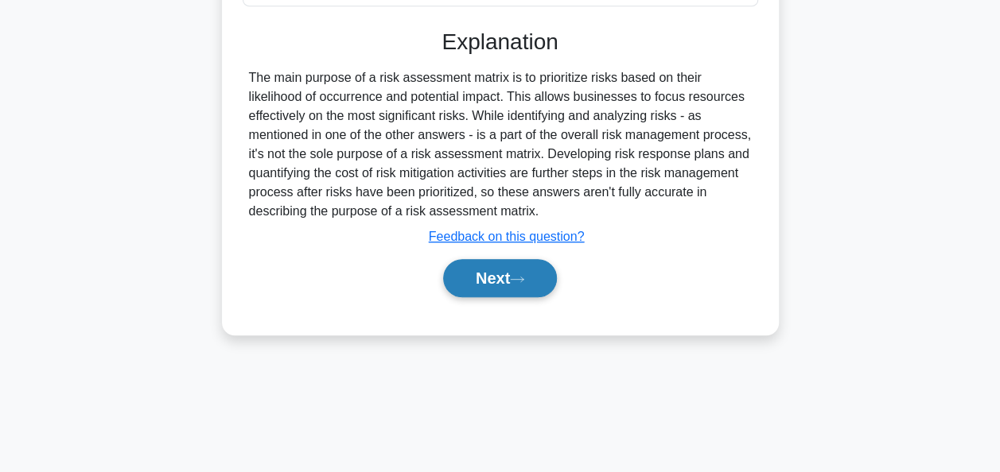
click at [498, 276] on button "Next" at bounding box center [500, 278] width 114 height 38
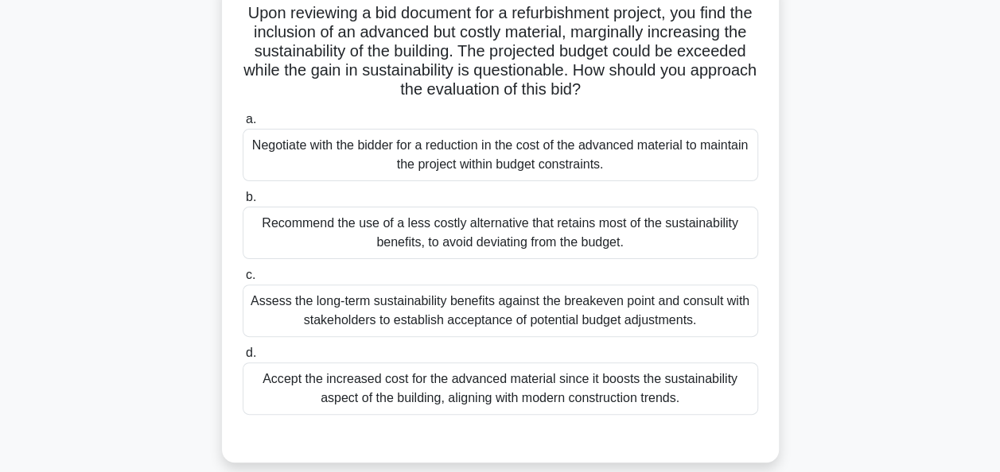
scroll to position [115, 0]
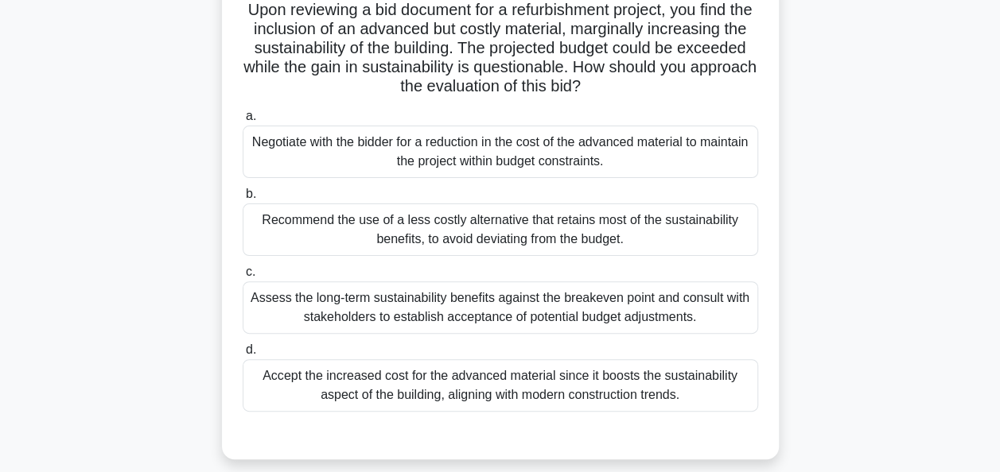
click at [551, 310] on div "Assess the long-term sustainability benefits against the breakeven point and co…" at bounding box center [500, 307] width 515 height 52
click at [243, 278] on input "c. Assess the long-term sustainability benefits against the breakeven point and…" at bounding box center [243, 272] width 0 height 10
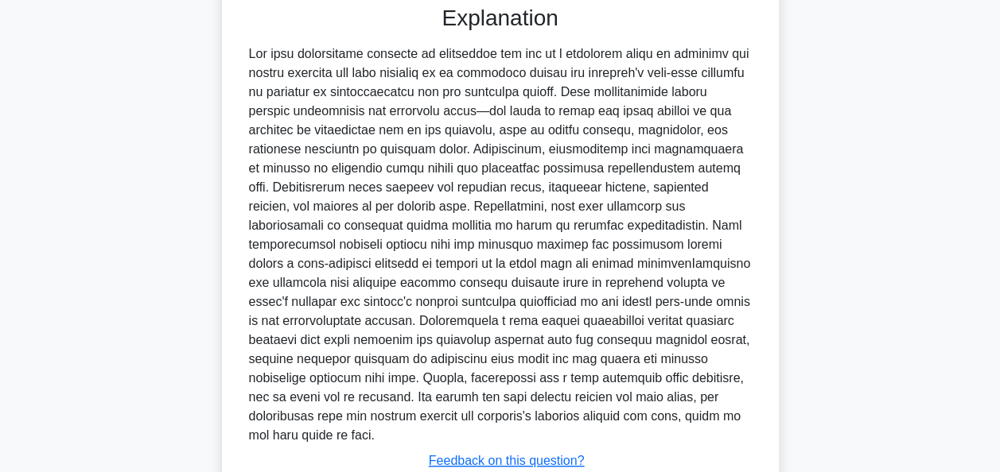
scroll to position [639, 0]
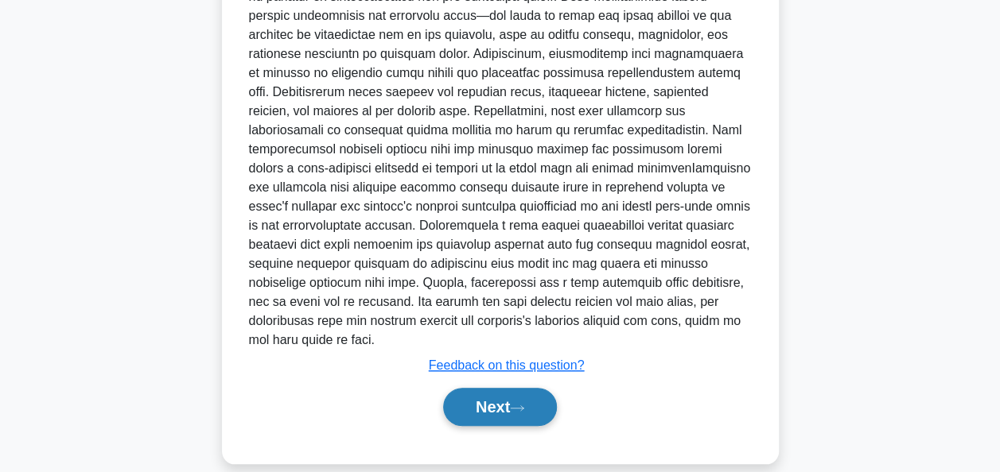
click at [498, 390] on button "Next" at bounding box center [500, 407] width 114 height 38
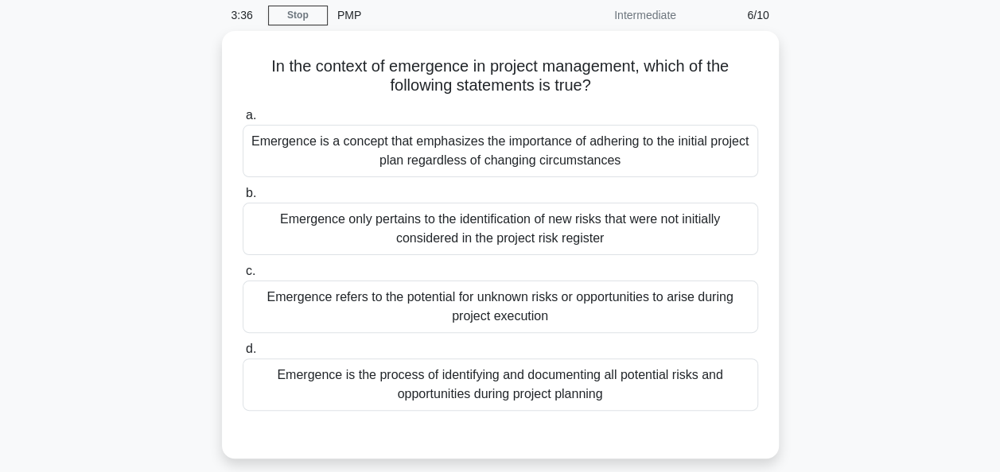
scroll to position [64, 0]
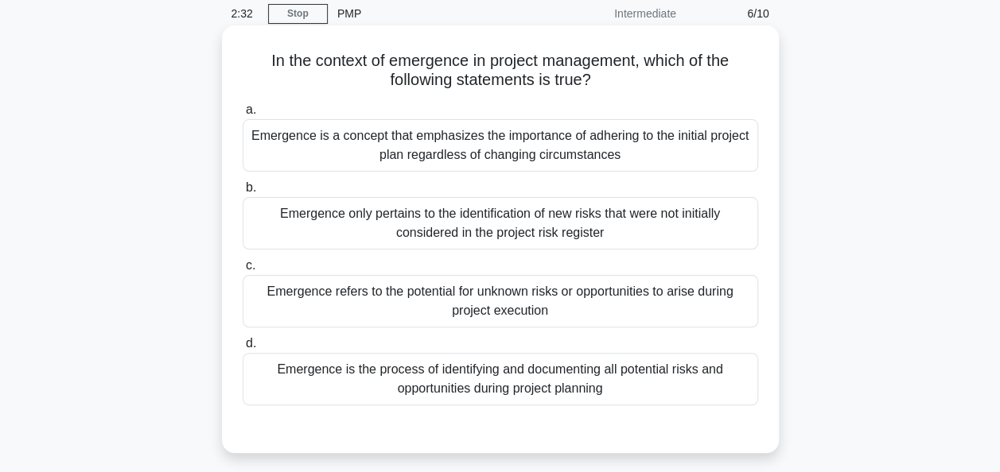
click at [582, 224] on div "Emergence only pertains to the identification of new risks that were not initia…" at bounding box center [500, 223] width 515 height 52
click at [243, 193] on input "b. Emergence only pertains to the identification of new risks that were not ini…" at bounding box center [243, 188] width 0 height 10
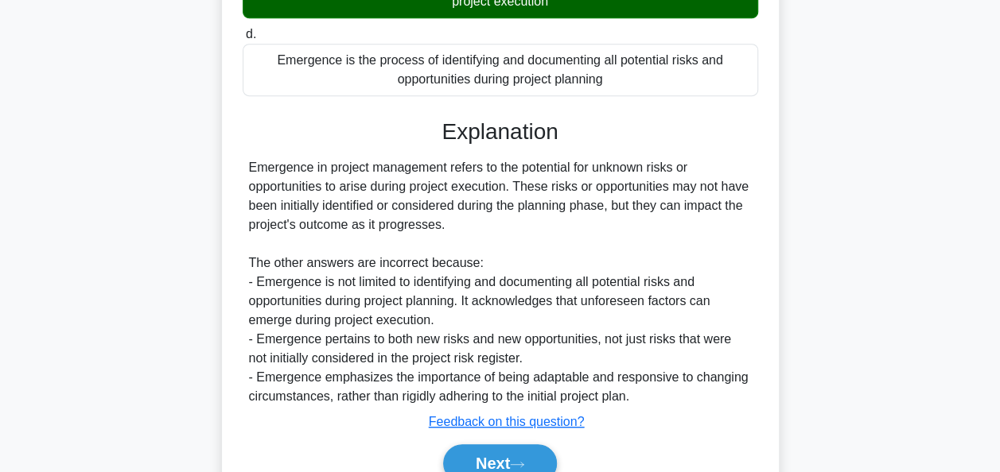
scroll to position [451, 0]
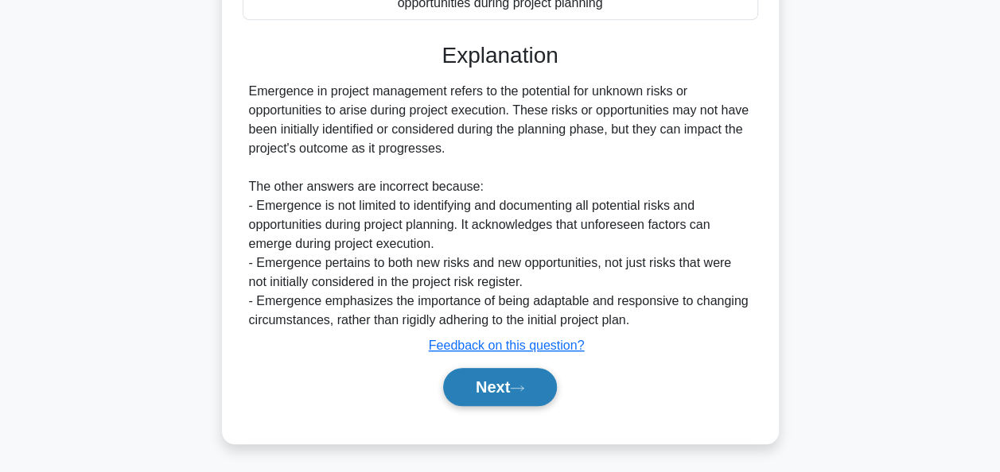
click at [489, 390] on button "Next" at bounding box center [500, 387] width 114 height 38
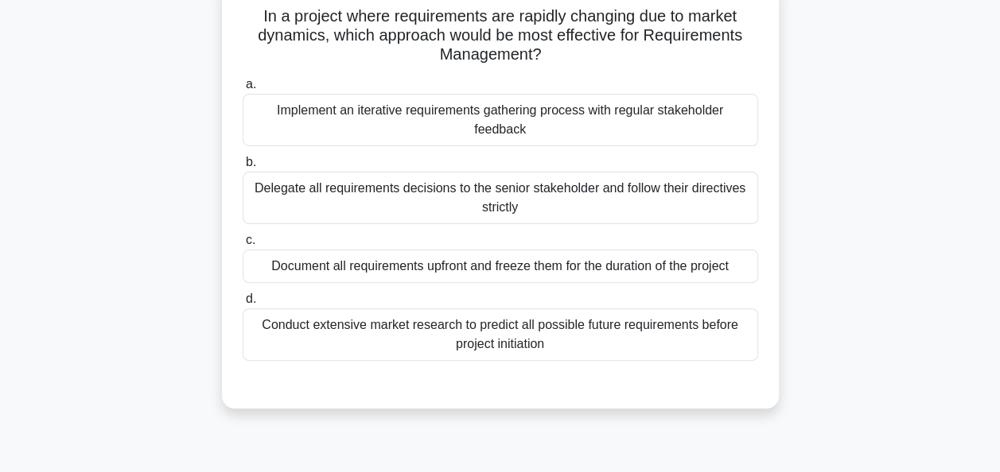
scroll to position [110, 0]
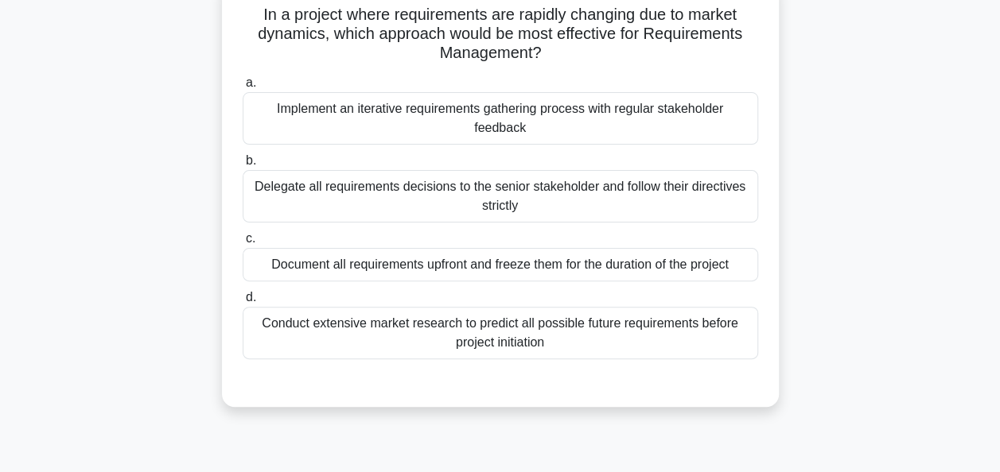
click at [506, 339] on div "Conduct extensive market research to predict all possible future requirements b…" at bounding box center [500, 333] width 515 height 52
click at [243, 303] on input "d. Conduct extensive market research to predict all possible future requirement…" at bounding box center [243, 298] width 0 height 10
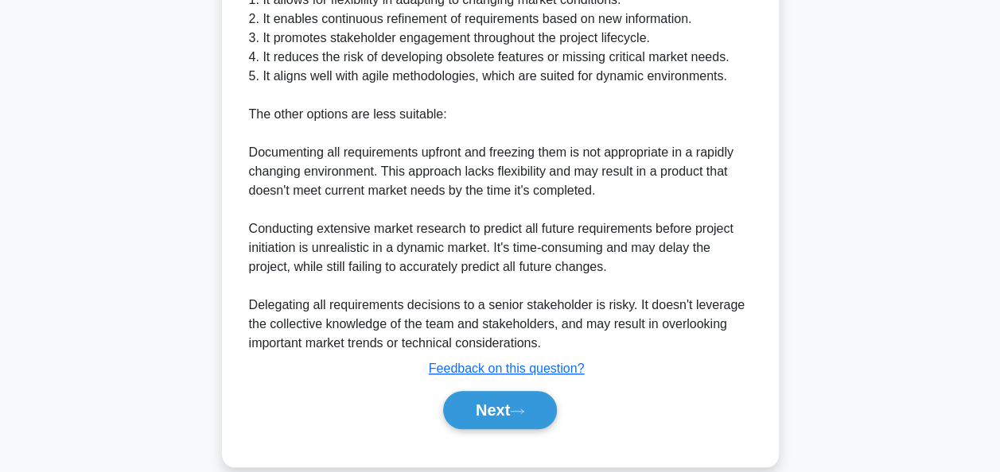
scroll to position [661, 0]
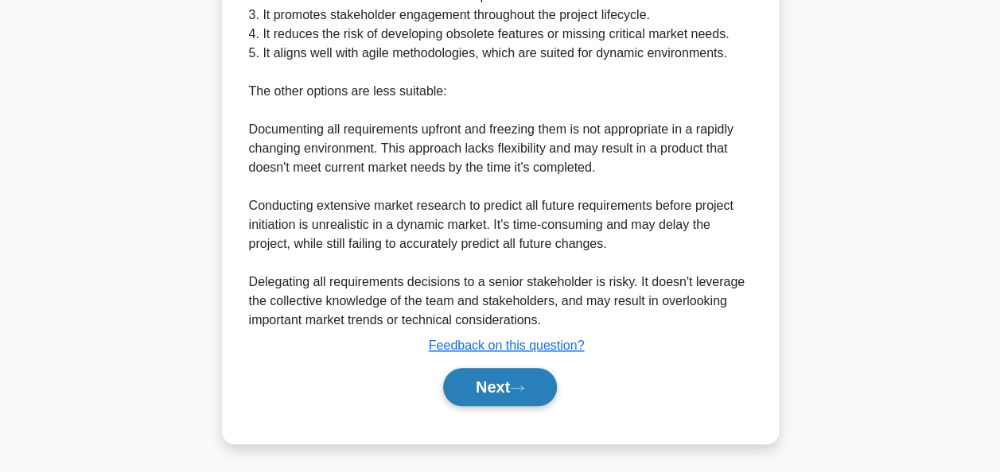
click at [486, 394] on button "Next" at bounding box center [500, 387] width 114 height 38
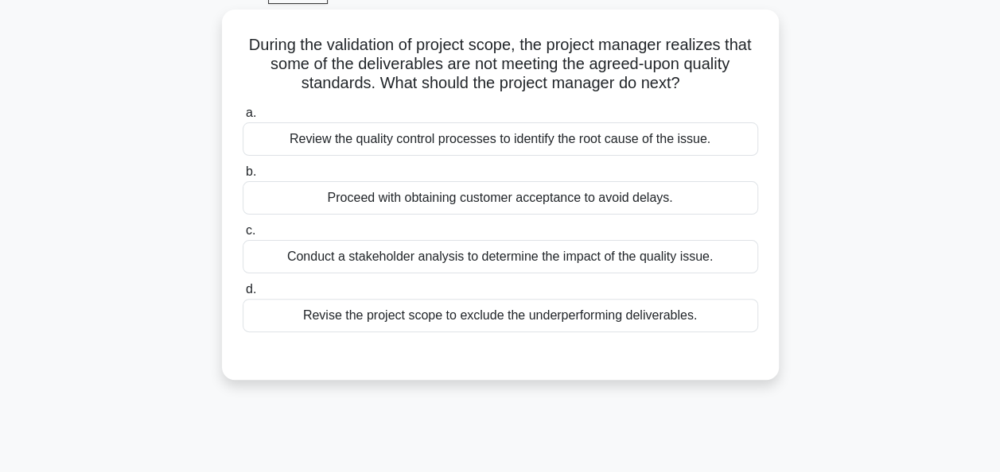
scroll to position [84, 0]
click at [534, 137] on div "Review the quality control processes to identify the root cause of the issue." at bounding box center [500, 138] width 515 height 33
click at [243, 118] on input "a. Review the quality control processes to identify the root cause of the issue." at bounding box center [243, 112] width 0 height 10
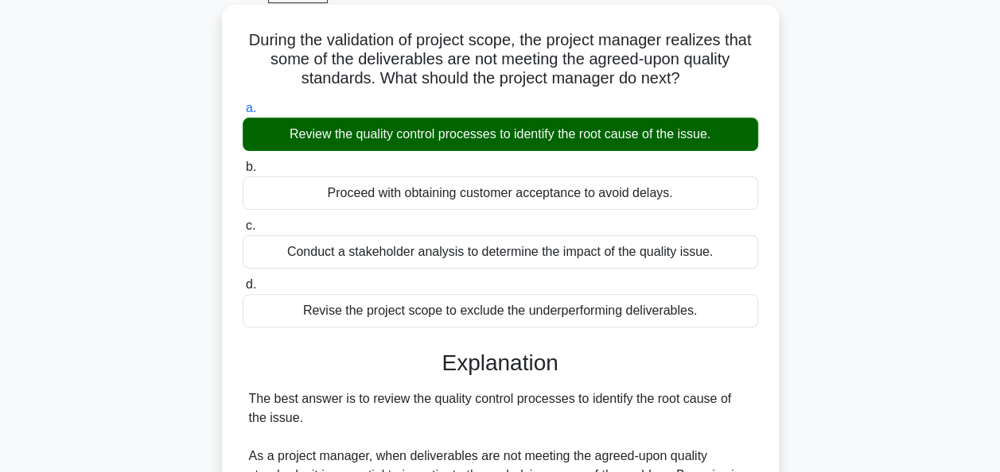
scroll to position [429, 0]
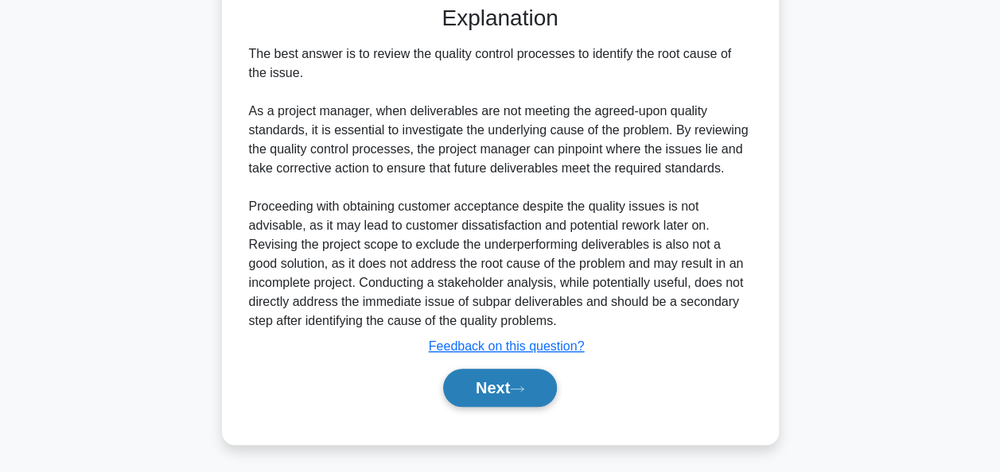
click at [483, 379] on button "Next" at bounding box center [500, 388] width 114 height 38
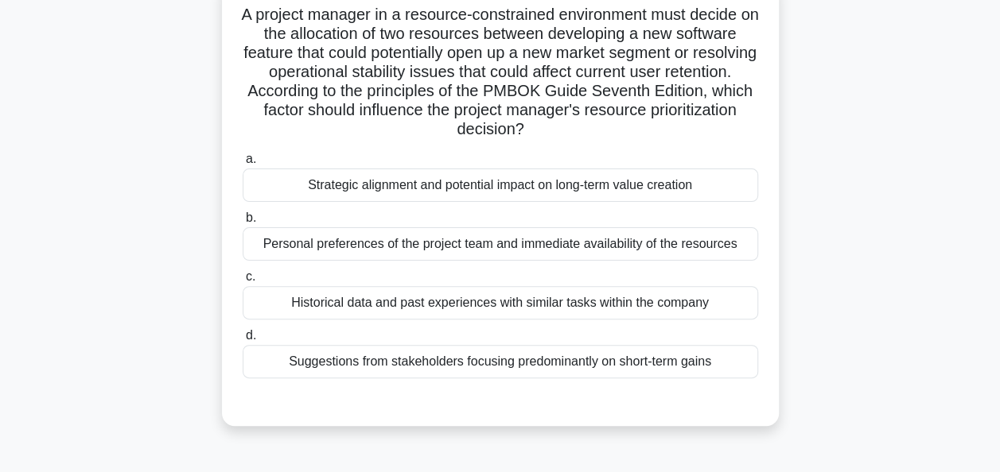
scroll to position [110, 0]
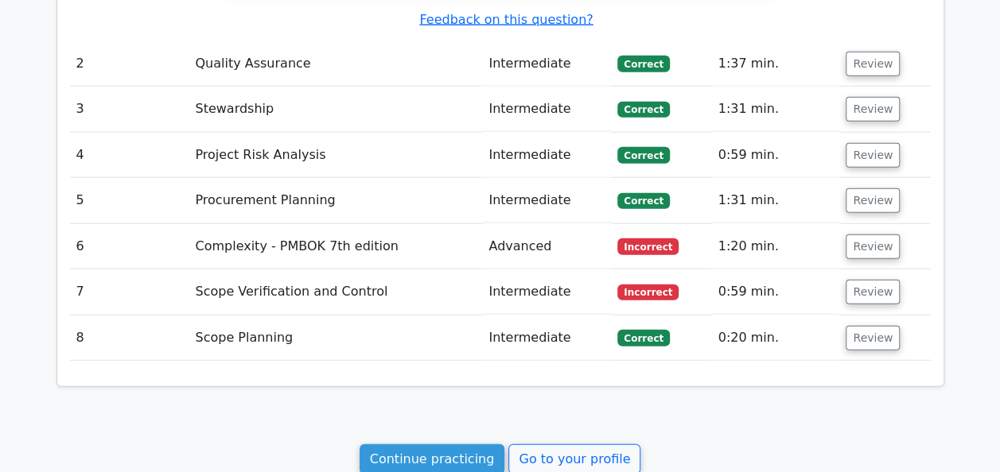
scroll to position [1931, 0]
